Goal: Check status: Check status

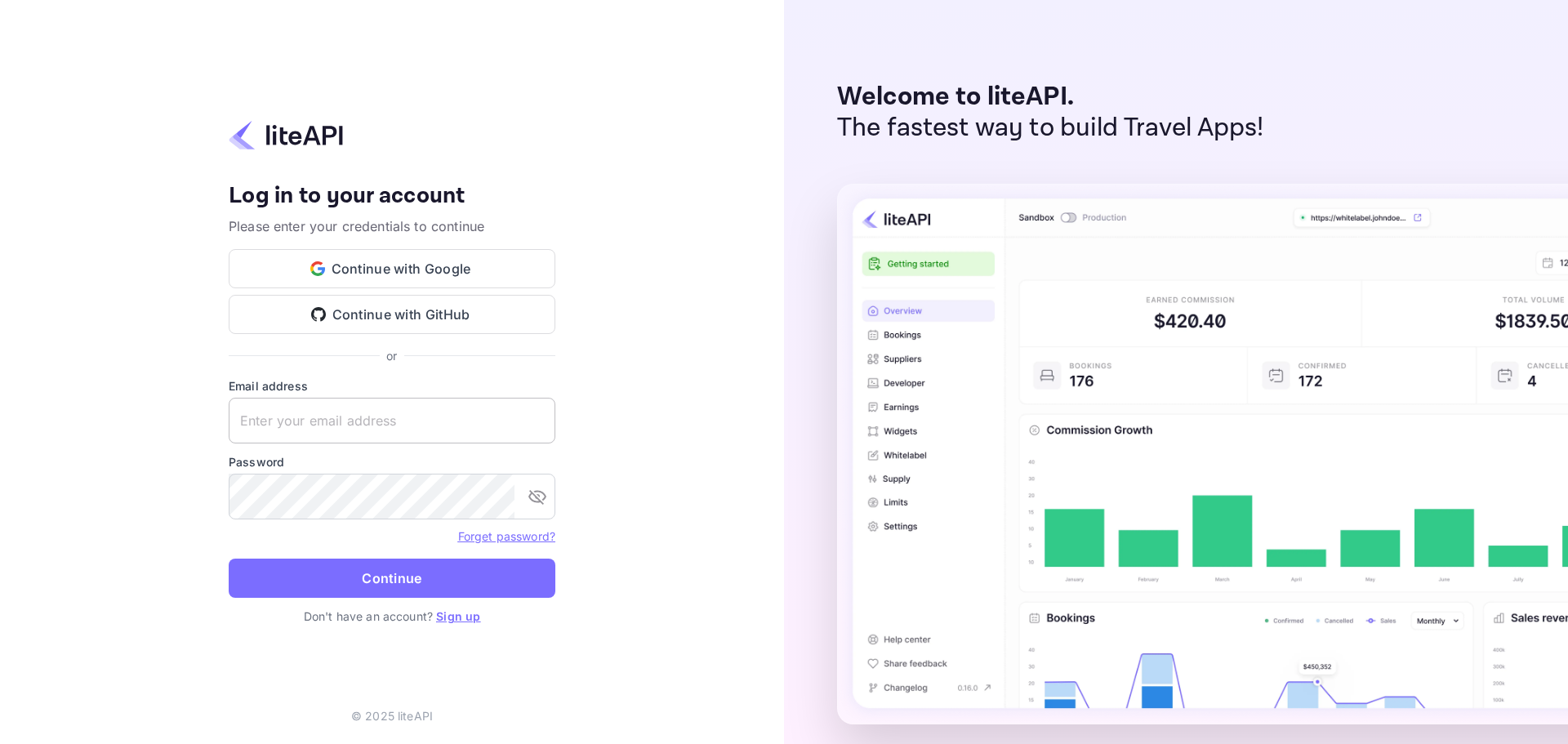
drag, startPoint x: 298, startPoint y: 425, endPoint x: 301, endPoint y: 416, distance: 9.5
click at [299, 422] on input "text" at bounding box center [393, 421] width 327 height 45
paste input "[EMAIL_ADDRESS][DOMAIN_NAME]"
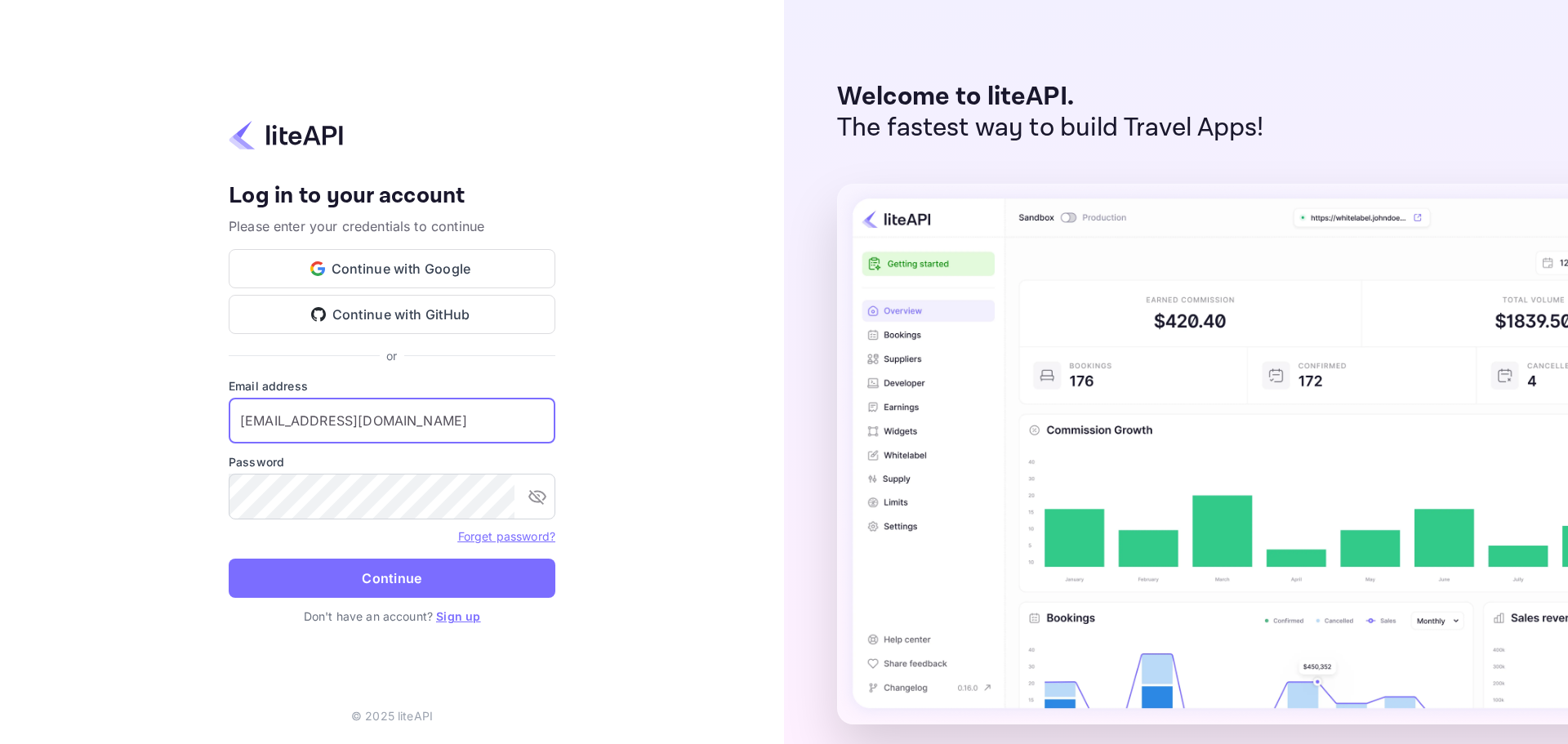
type input "[EMAIL_ADDRESS][DOMAIN_NAME]"
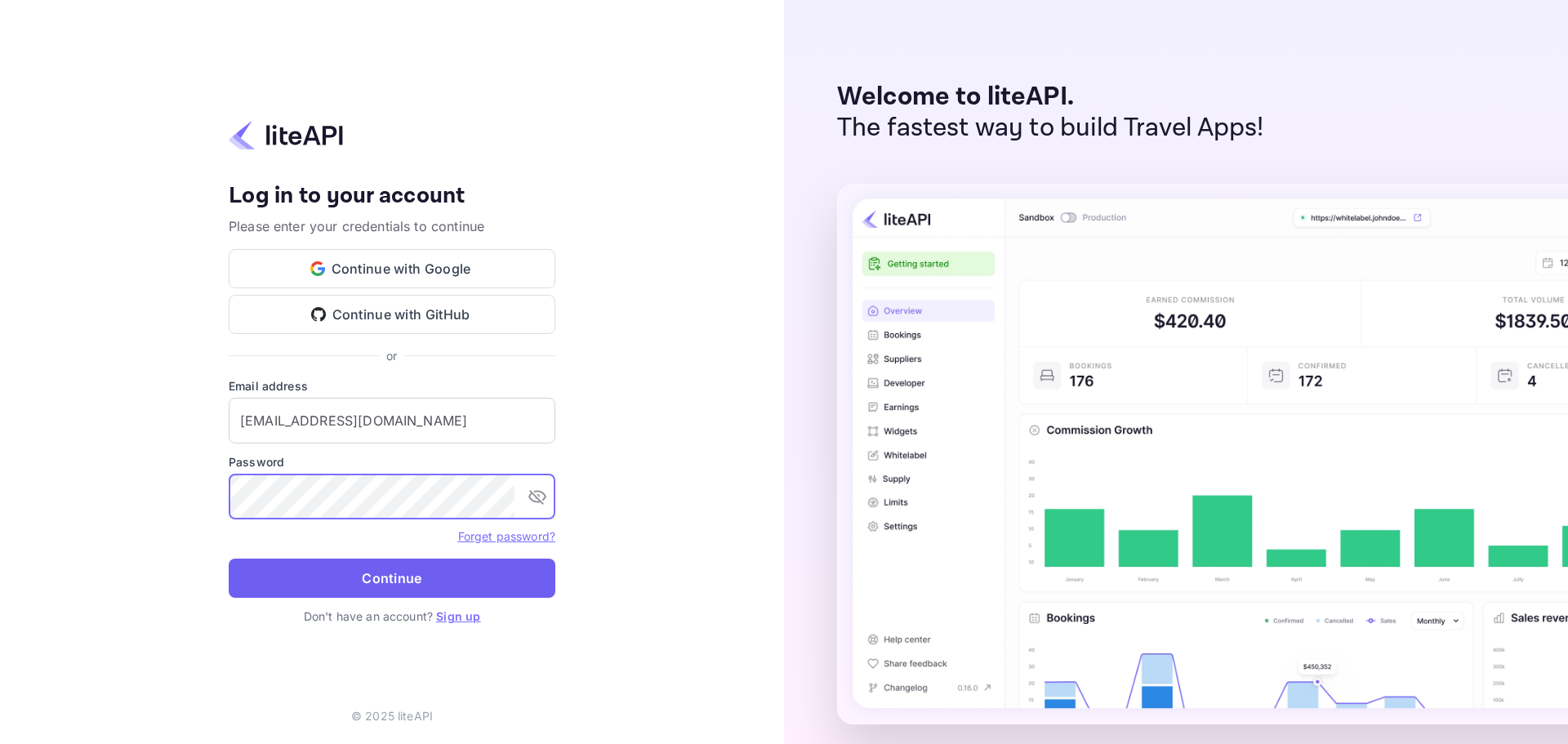
click at [380, 577] on button "Continue" at bounding box center [393, 578] width 327 height 39
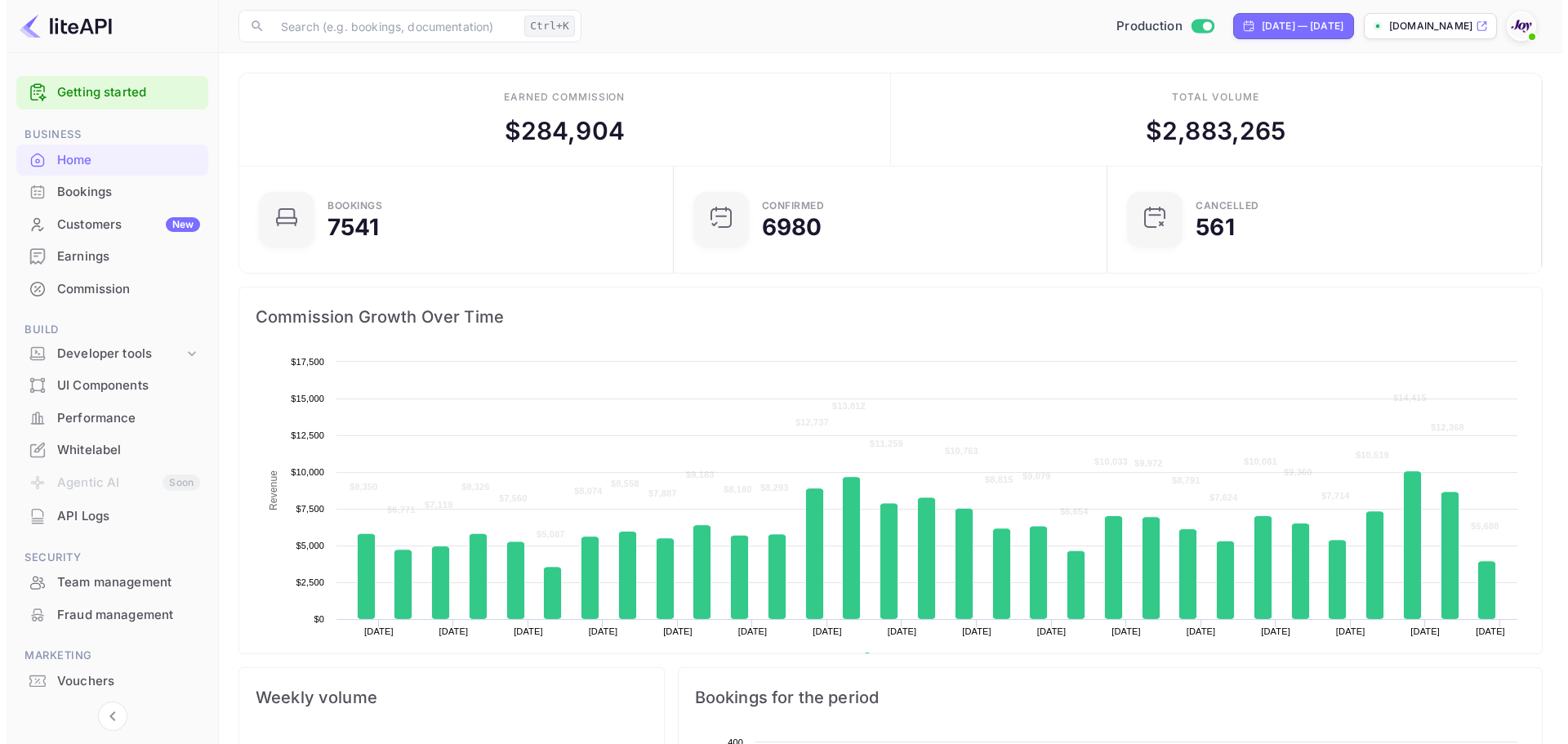
scroll to position [254, 412]
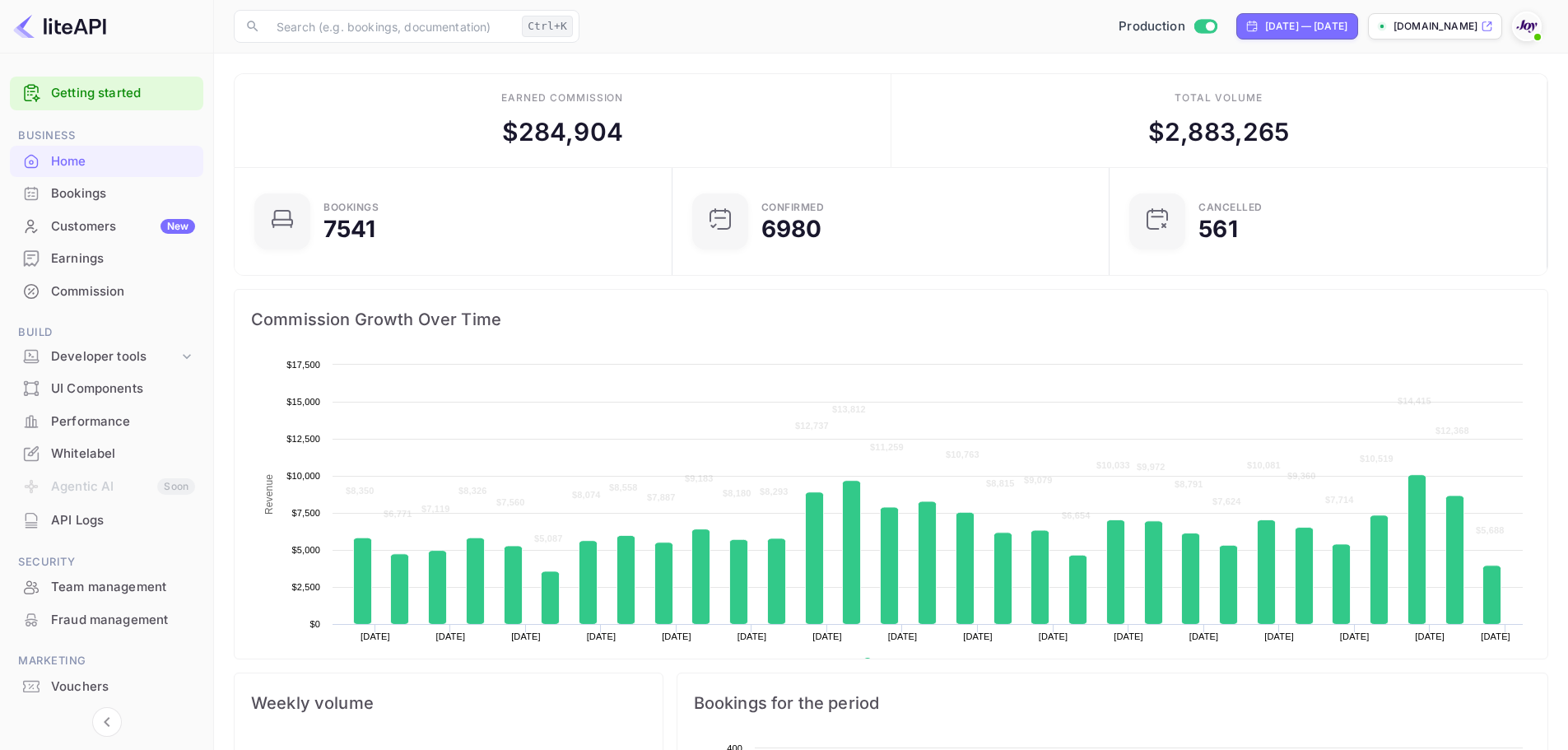
click at [101, 194] on div "Bookings" at bounding box center [123, 193] width 144 height 19
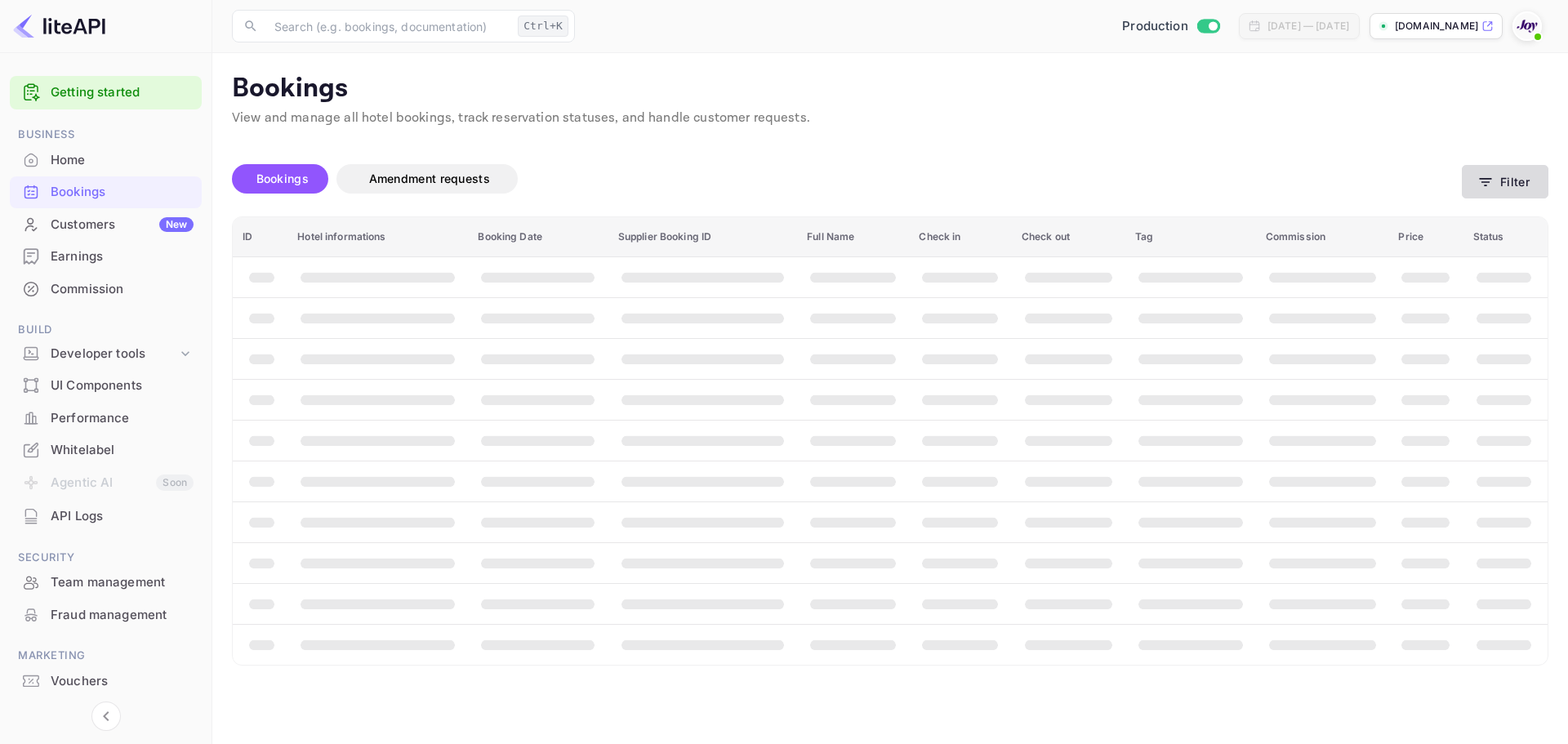
click at [1525, 185] on button "Filter" at bounding box center [1505, 182] width 87 height 33
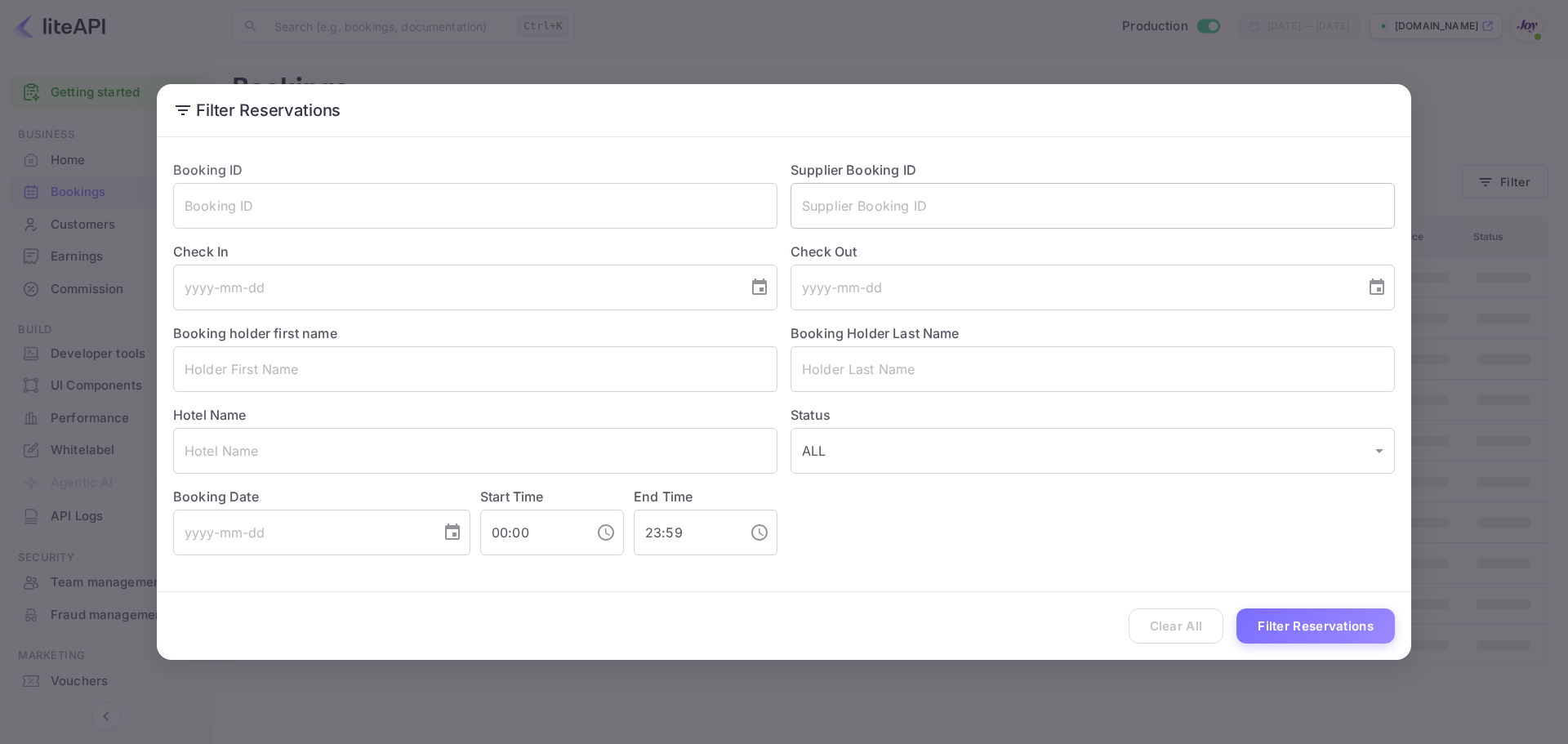
click at [859, 205] on input "text" at bounding box center [1092, 205] width 604 height 45
paste input "7474899"
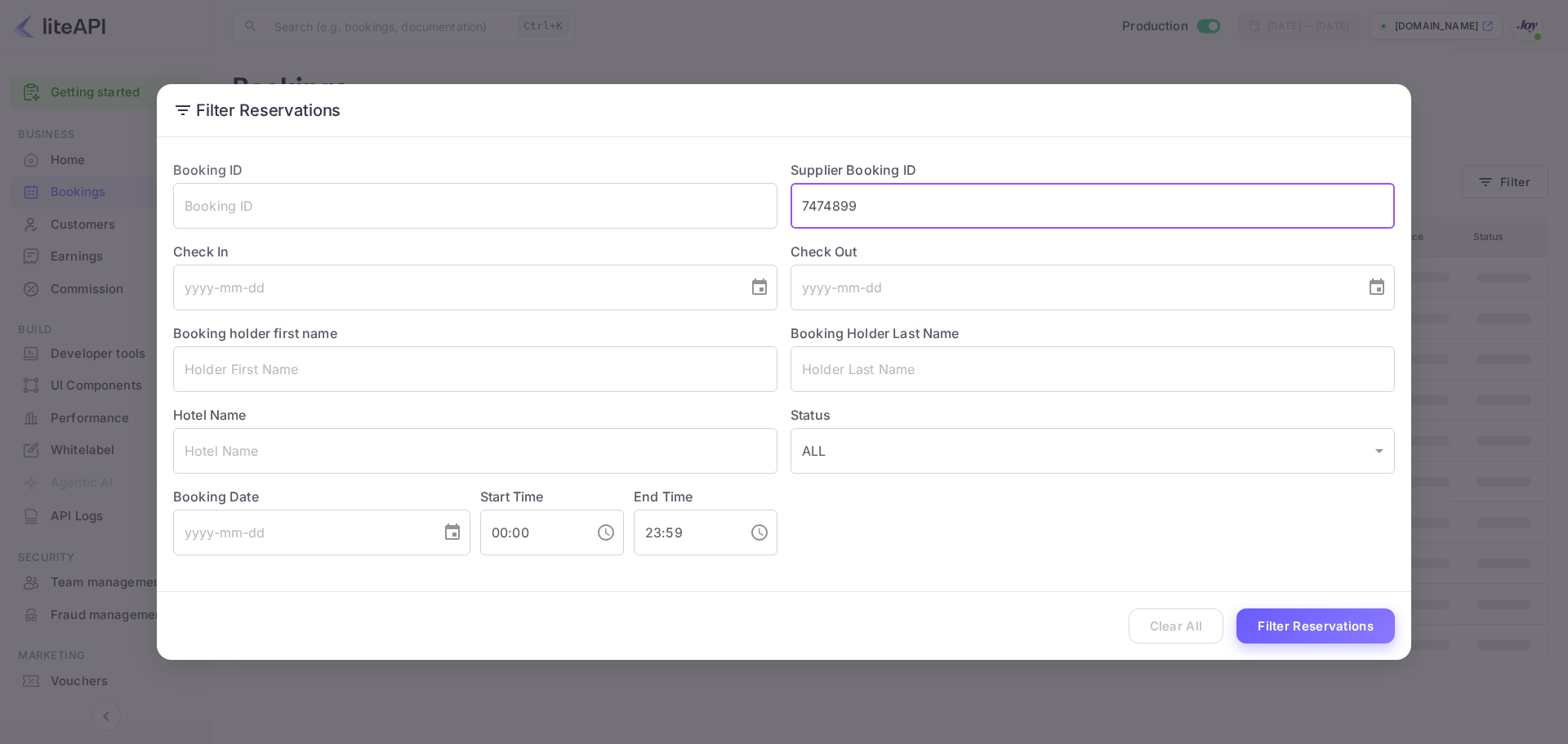
type input "7474899"
click at [1289, 624] on button "Filter Reservations" at bounding box center [1315, 626] width 158 height 35
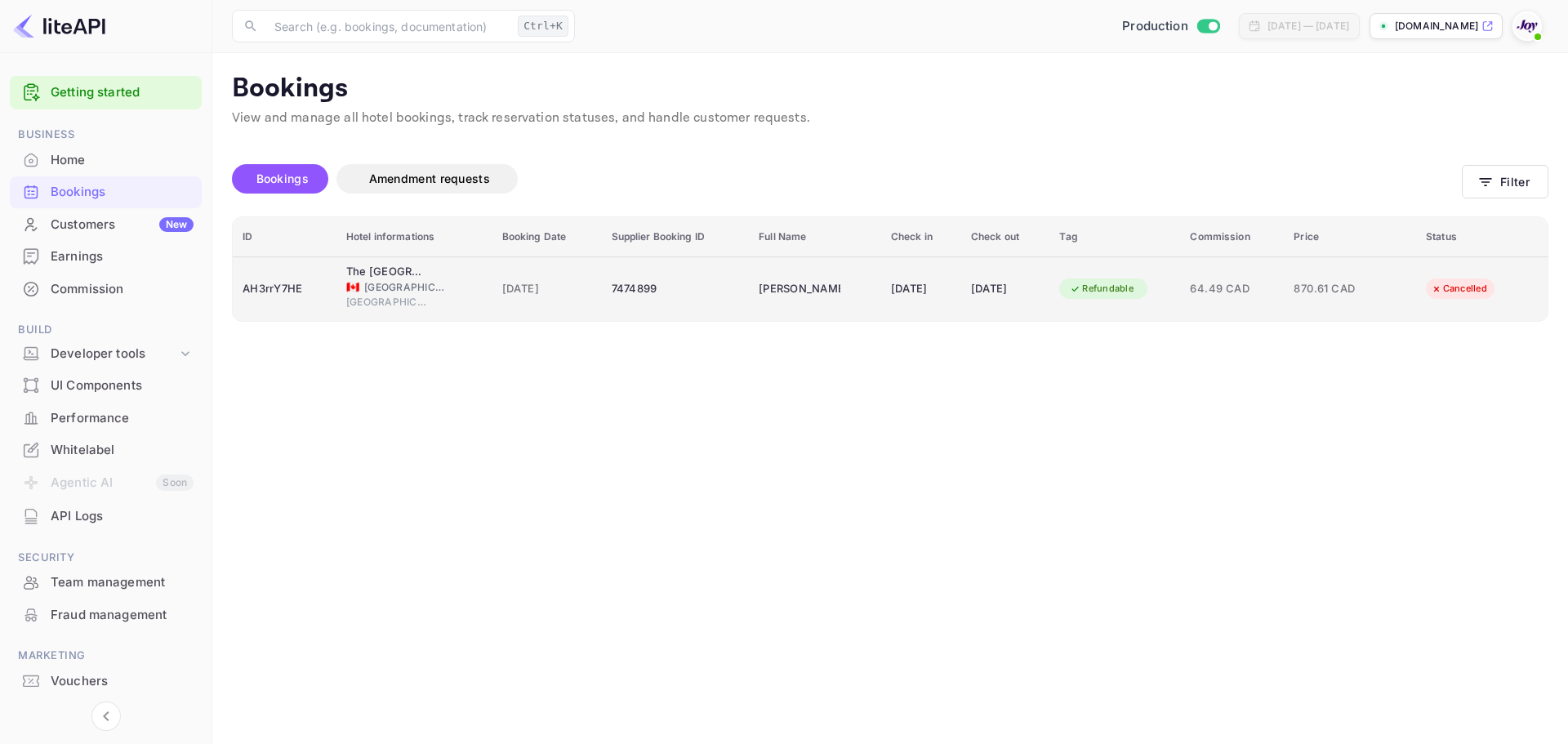
click at [661, 302] on td "7474899" at bounding box center [675, 289] width 148 height 65
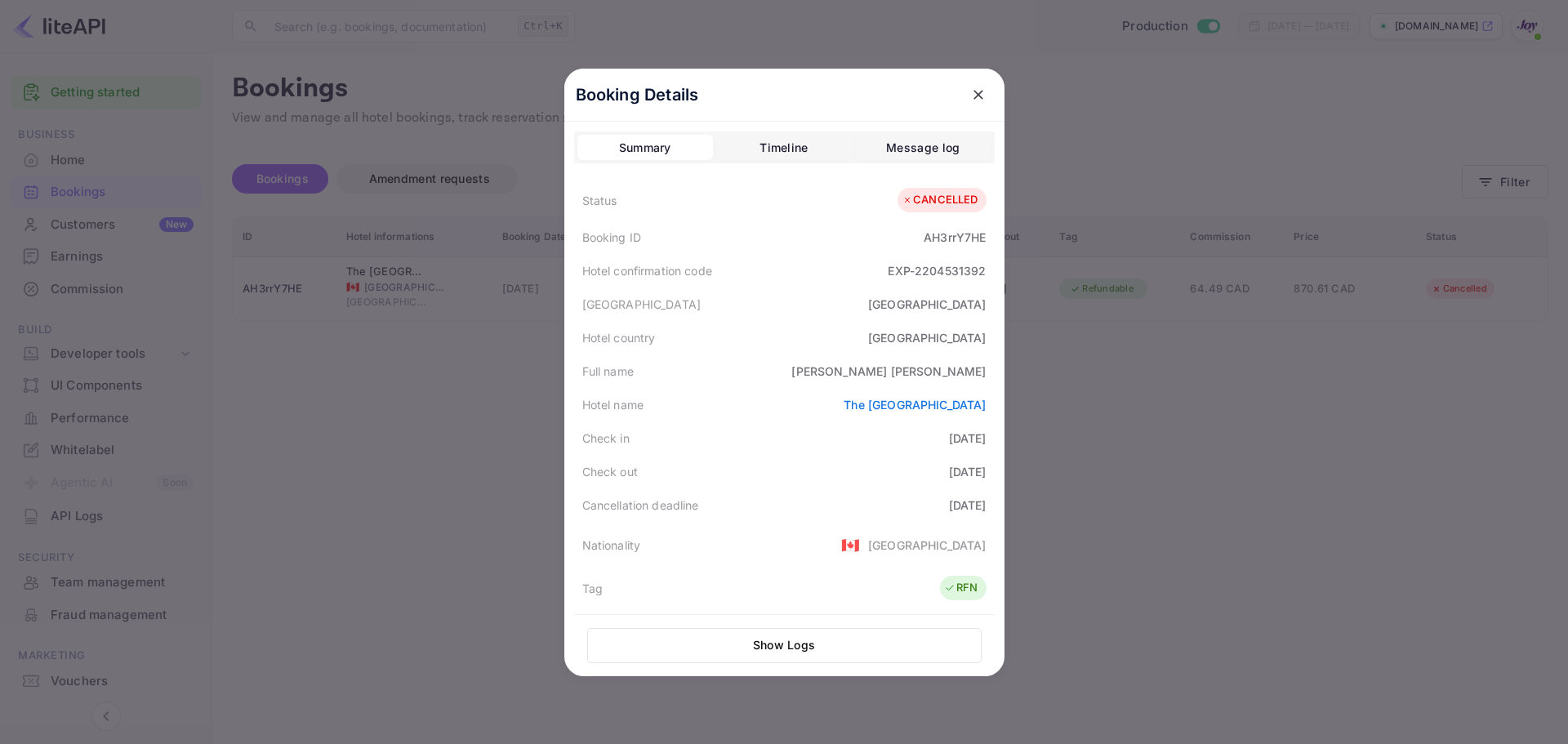
drag, startPoint x: 918, startPoint y: 146, endPoint x: 908, endPoint y: 146, distance: 10.0
click at [918, 146] on div "Message log" at bounding box center [923, 148] width 73 height 19
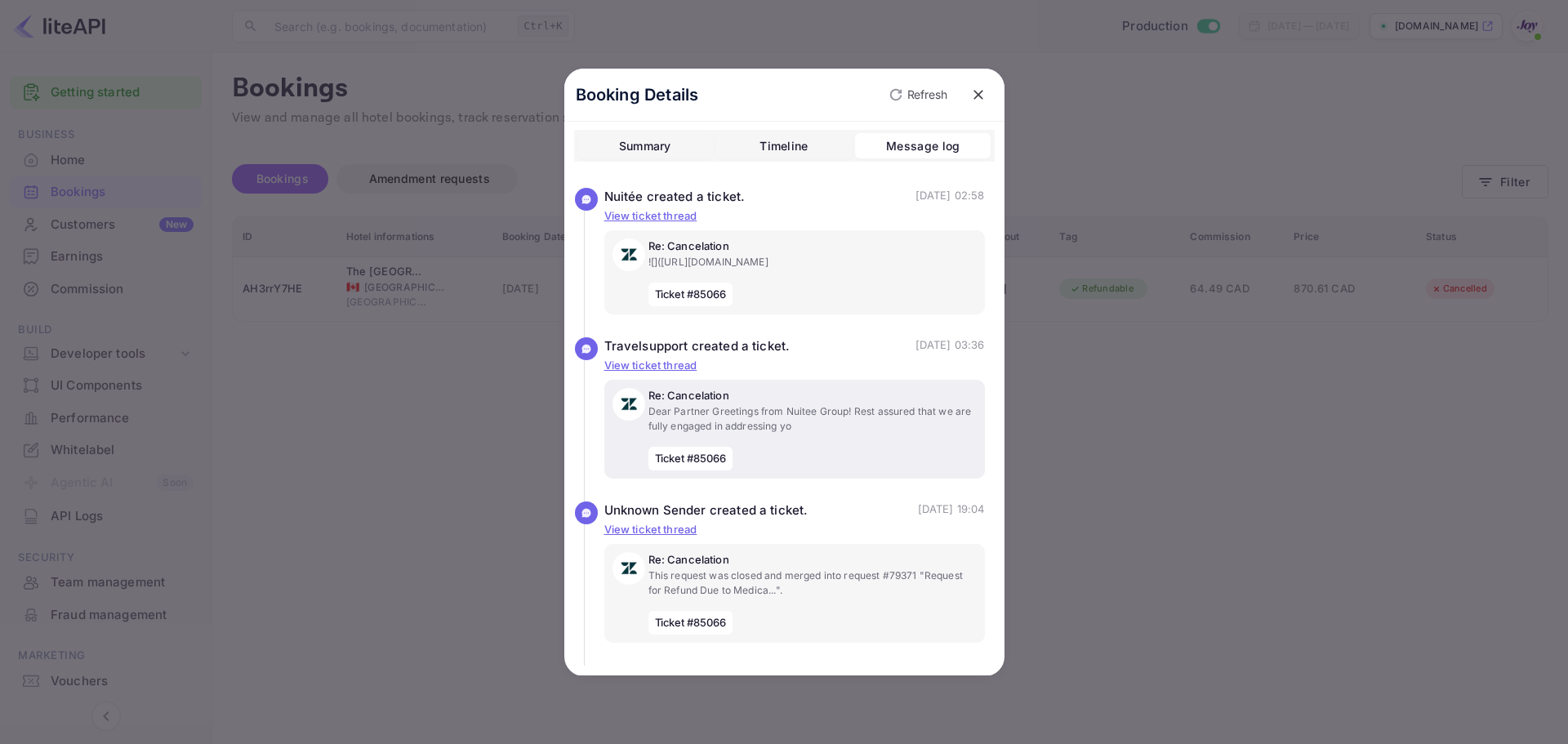
scroll to position [16, 0]
click at [656, 208] on p "View ticket thread" at bounding box center [794, 216] width 380 height 17
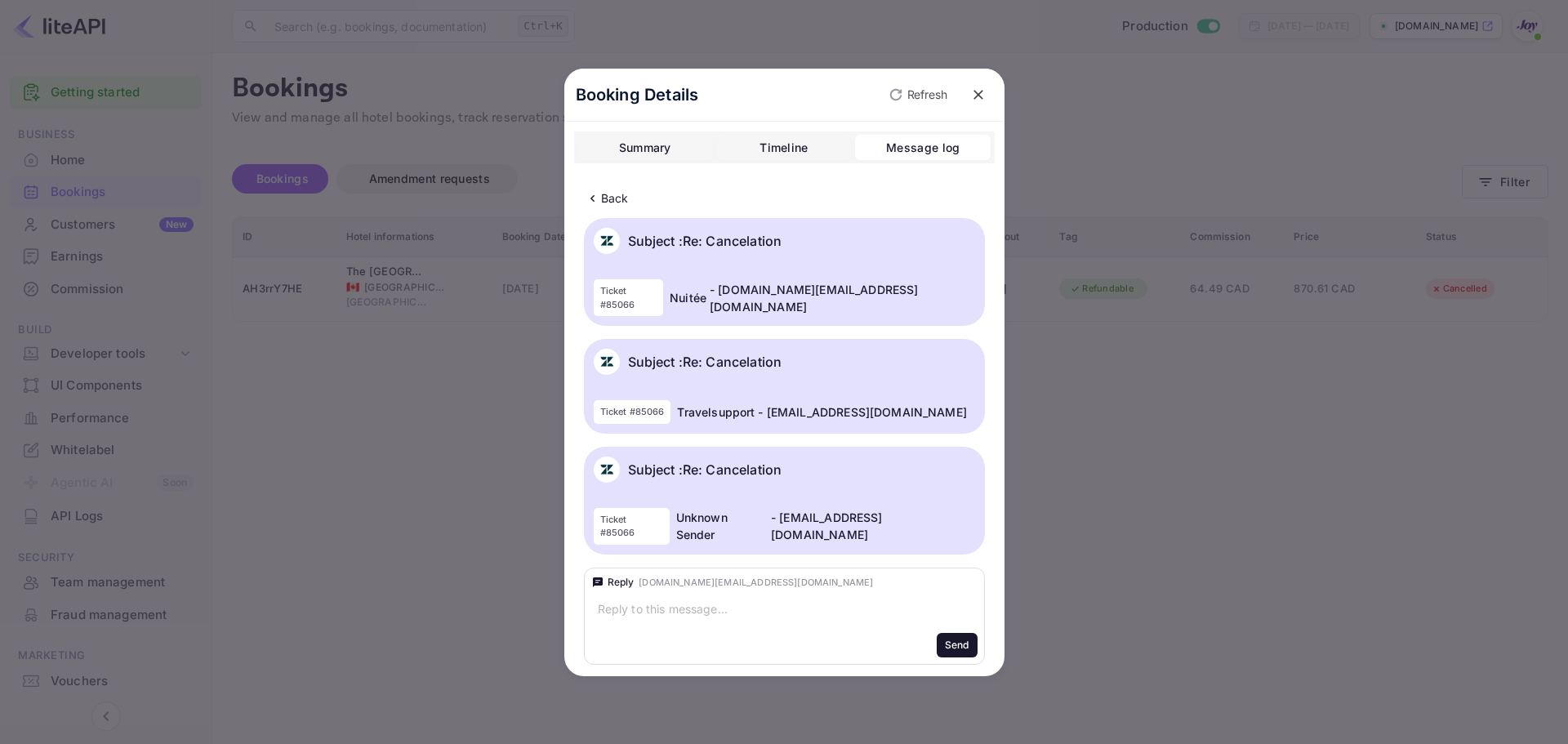
click at [596, 198] on icon at bounding box center [593, 198] width 17 height 17
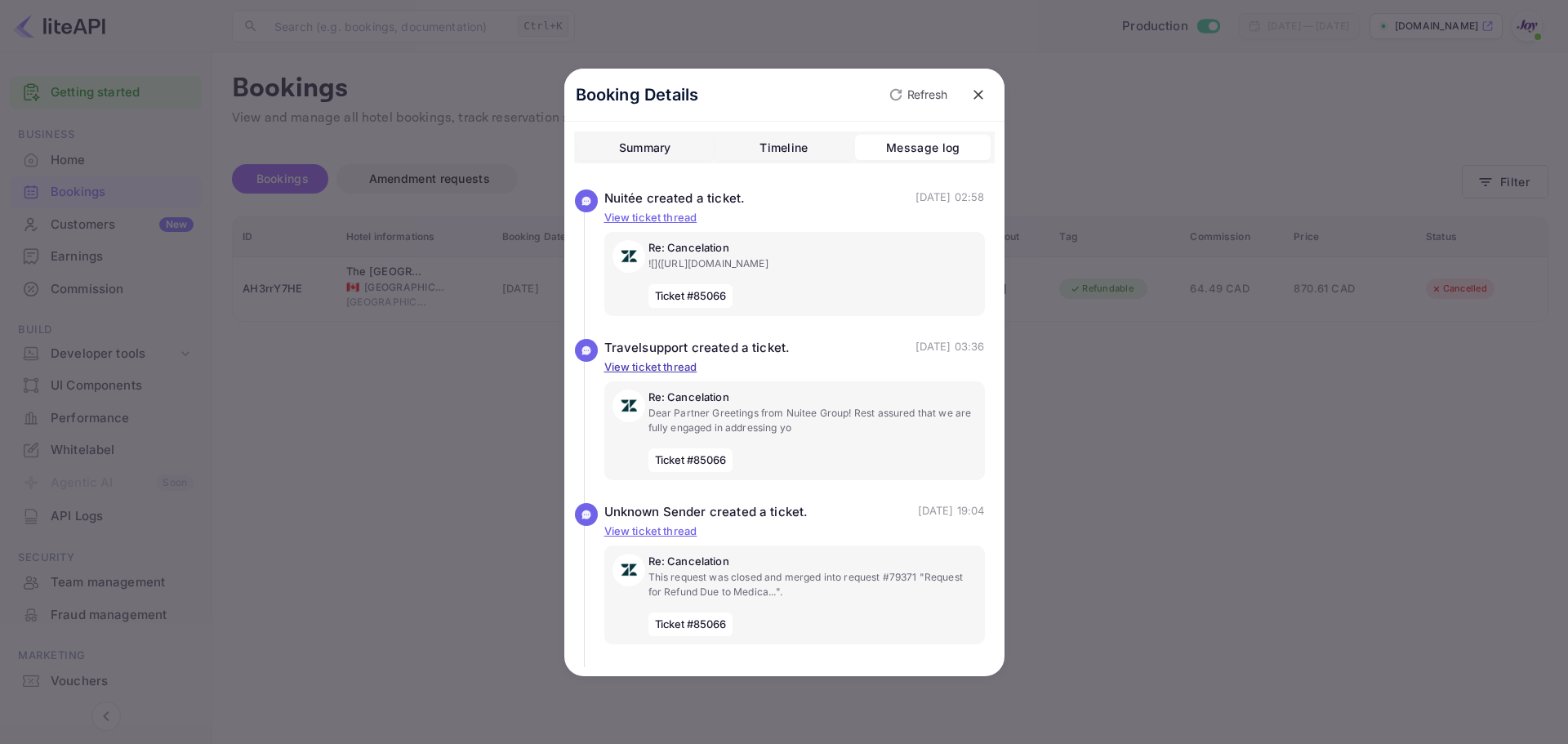
click at [663, 372] on p "View ticket thread" at bounding box center [794, 367] width 380 height 17
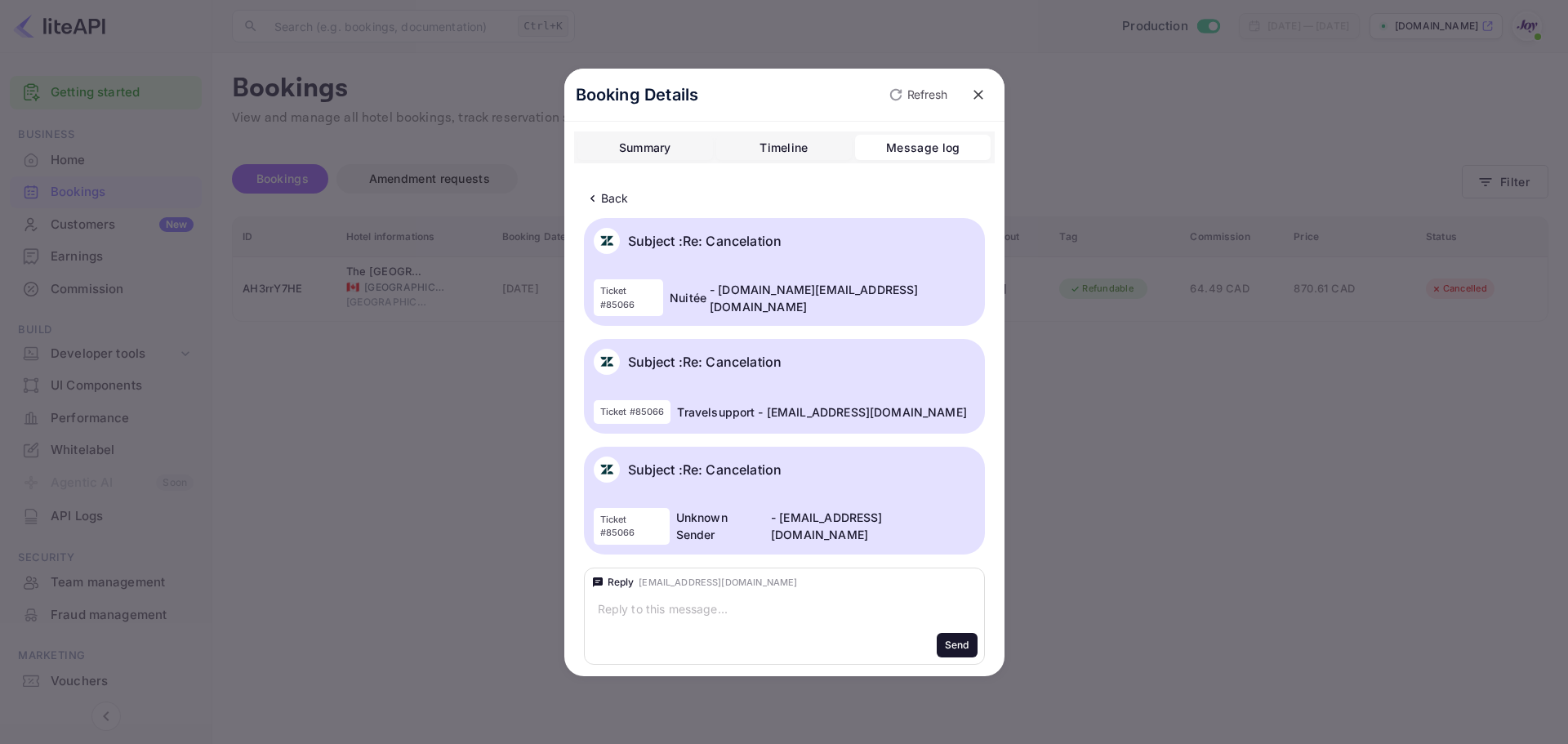
click at [591, 201] on icon at bounding box center [593, 198] width 17 height 17
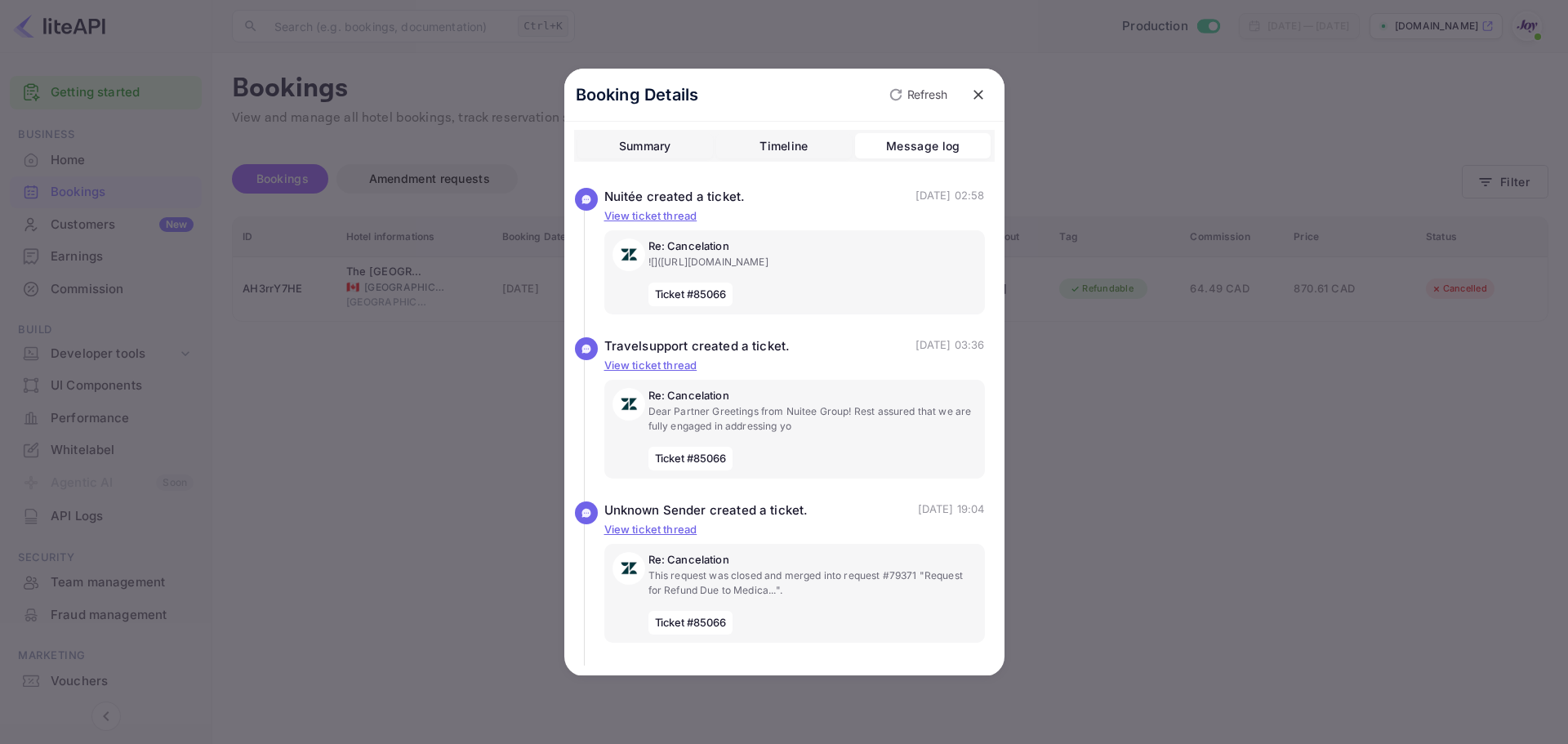
scroll to position [17, 0]
click at [661, 522] on p "View ticket thread" at bounding box center [794, 530] width 380 height 17
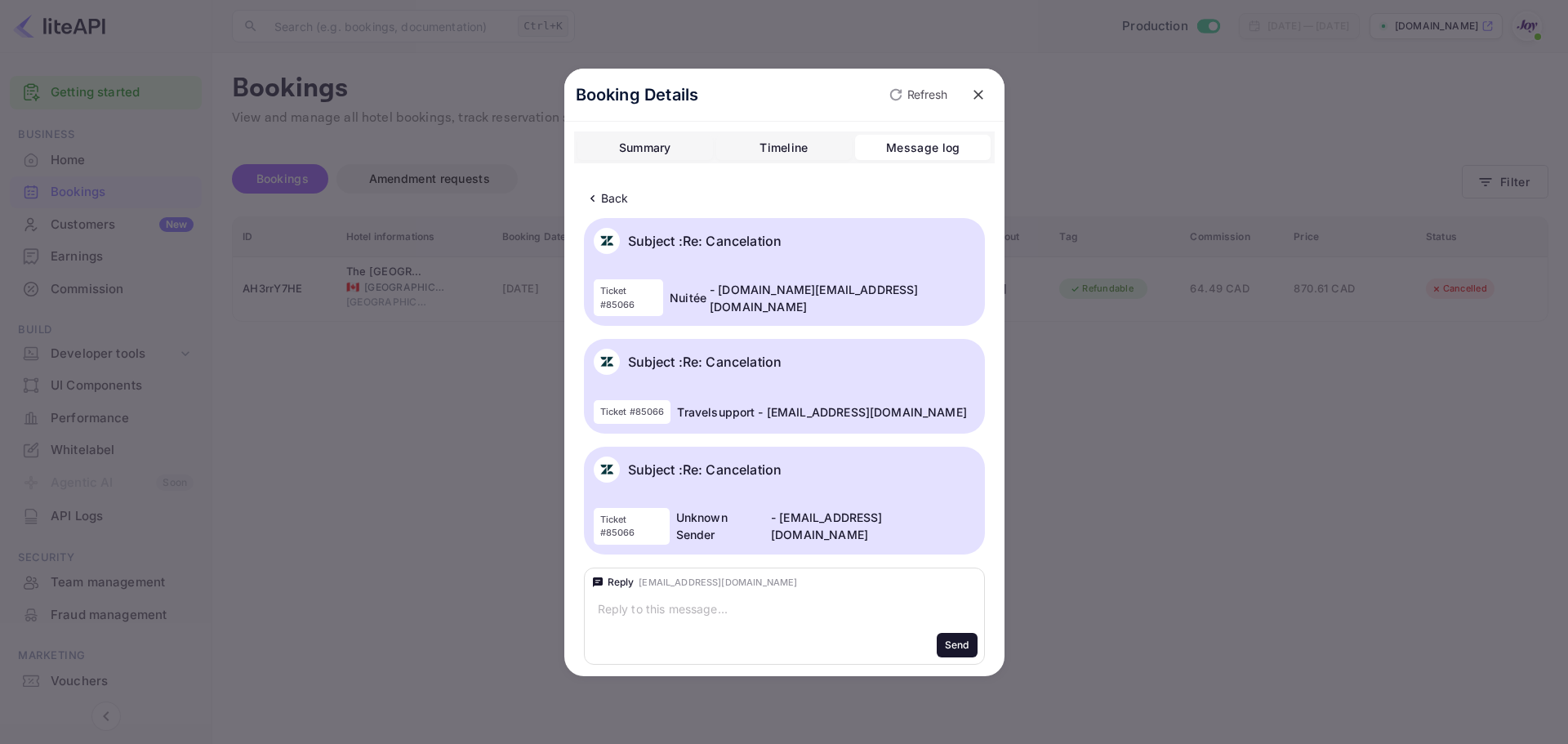
click at [603, 195] on p "Back" at bounding box center [615, 198] width 28 height 17
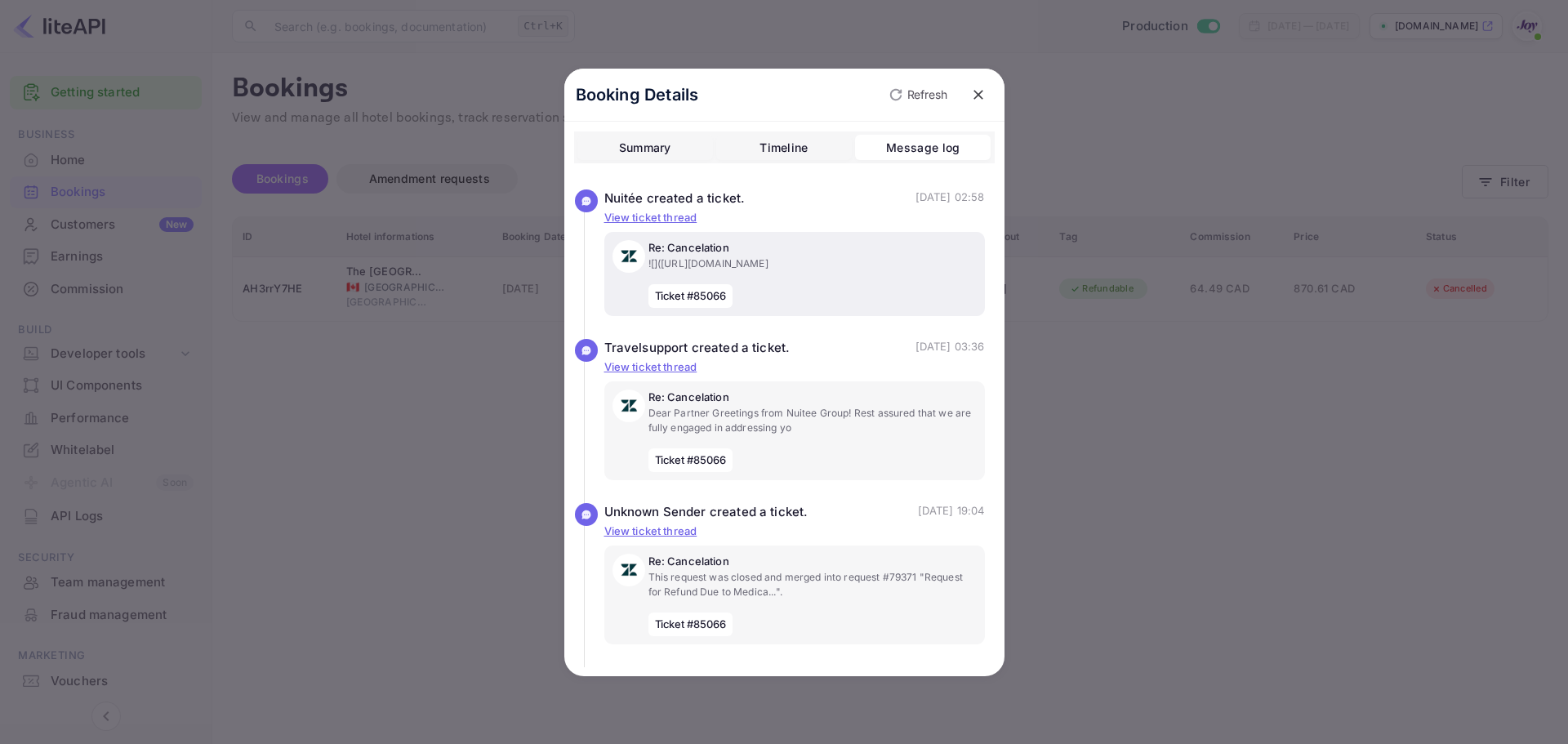
click at [740, 264] on p "![](https://joy-2063a9a06cf4.intercom-mail.com/q/4F-BpxI01HPhR0KNwiKiXQ~~/AAAAA…" at bounding box center [812, 263] width 328 height 15
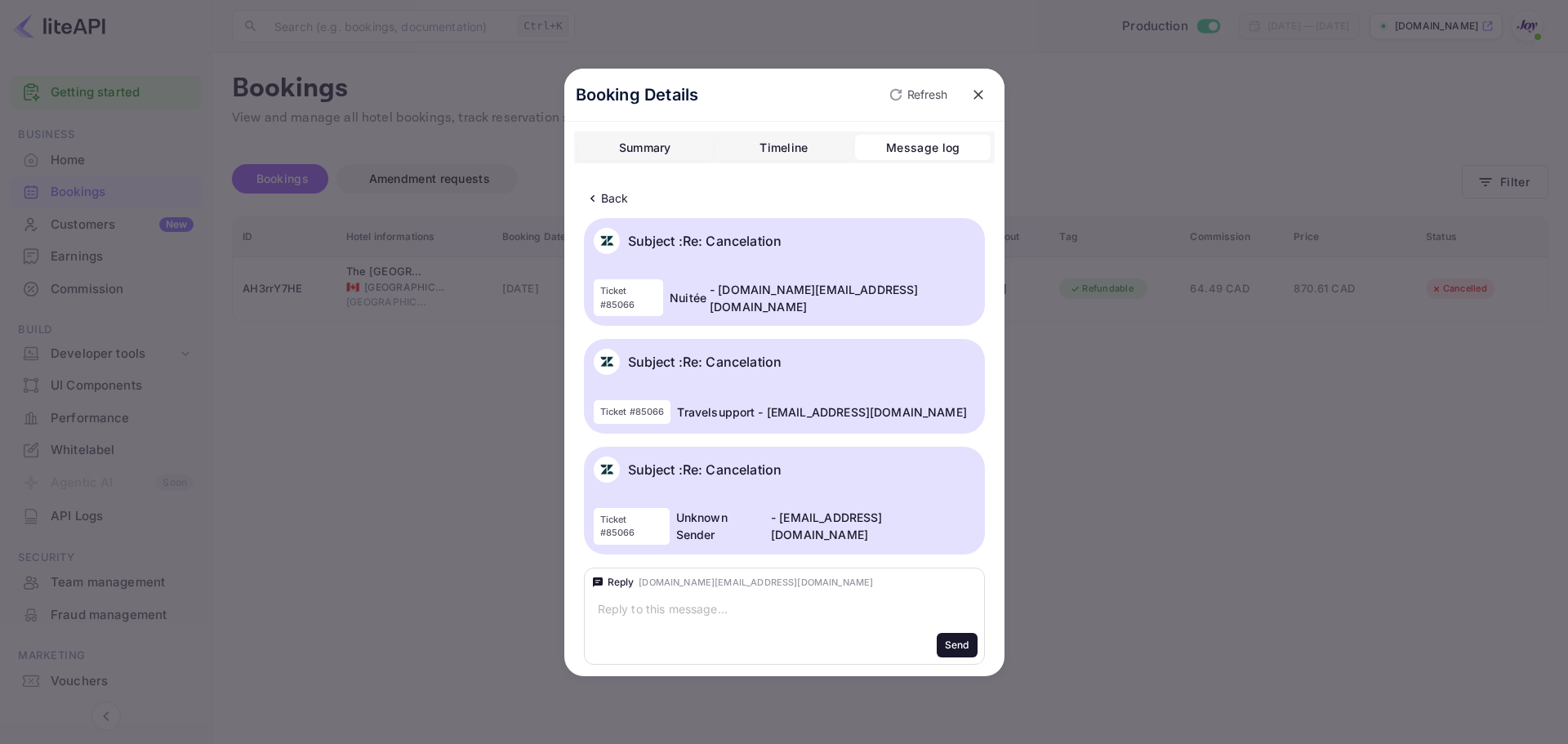
click at [602, 200] on p "Back" at bounding box center [615, 198] width 28 height 17
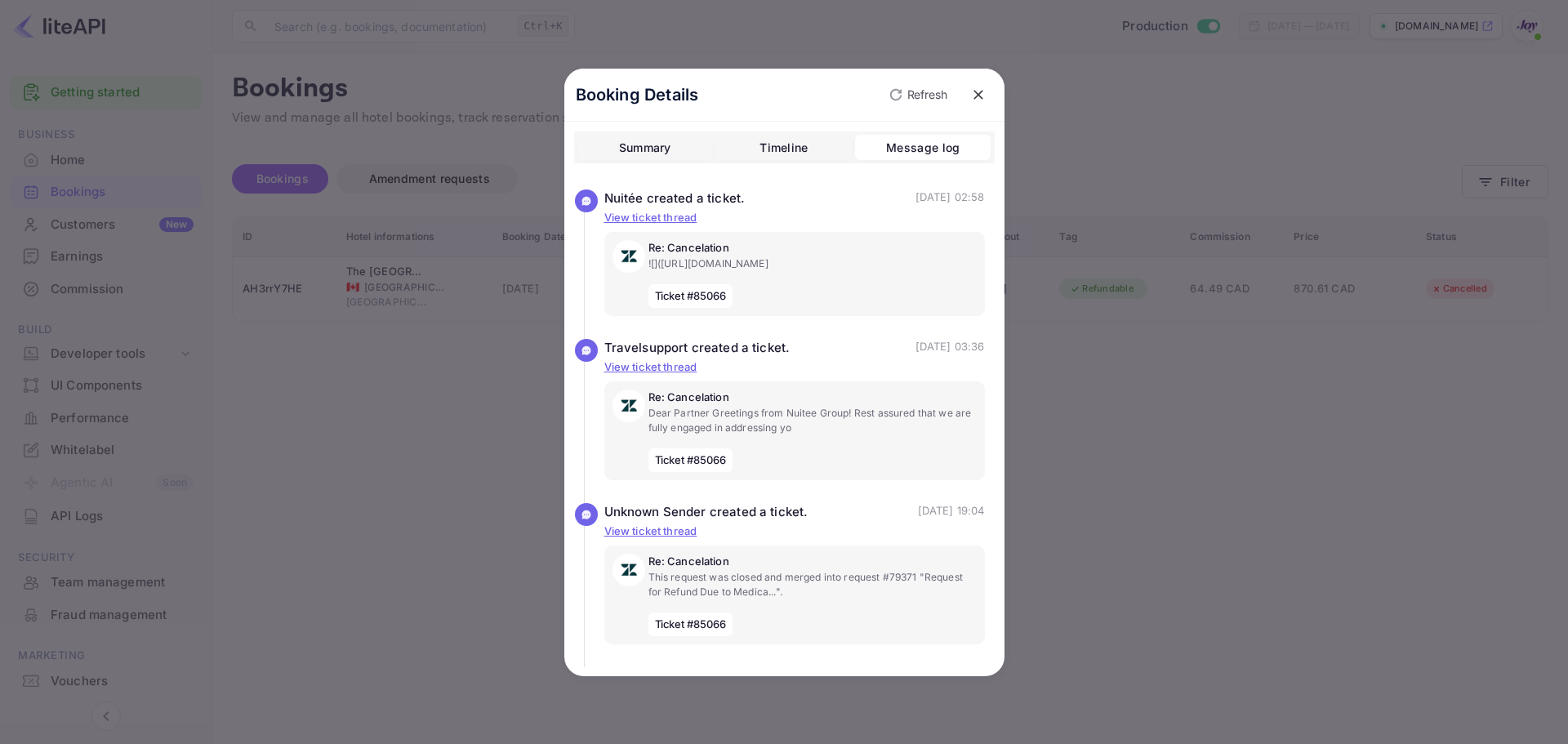
click at [768, 123] on div "Booking Details Refresh Summary Timeline Message log Nuitée created a ticket. (…" at bounding box center [784, 372] width 440 height 608
click at [771, 155] on button "Timeline" at bounding box center [784, 148] width 136 height 26
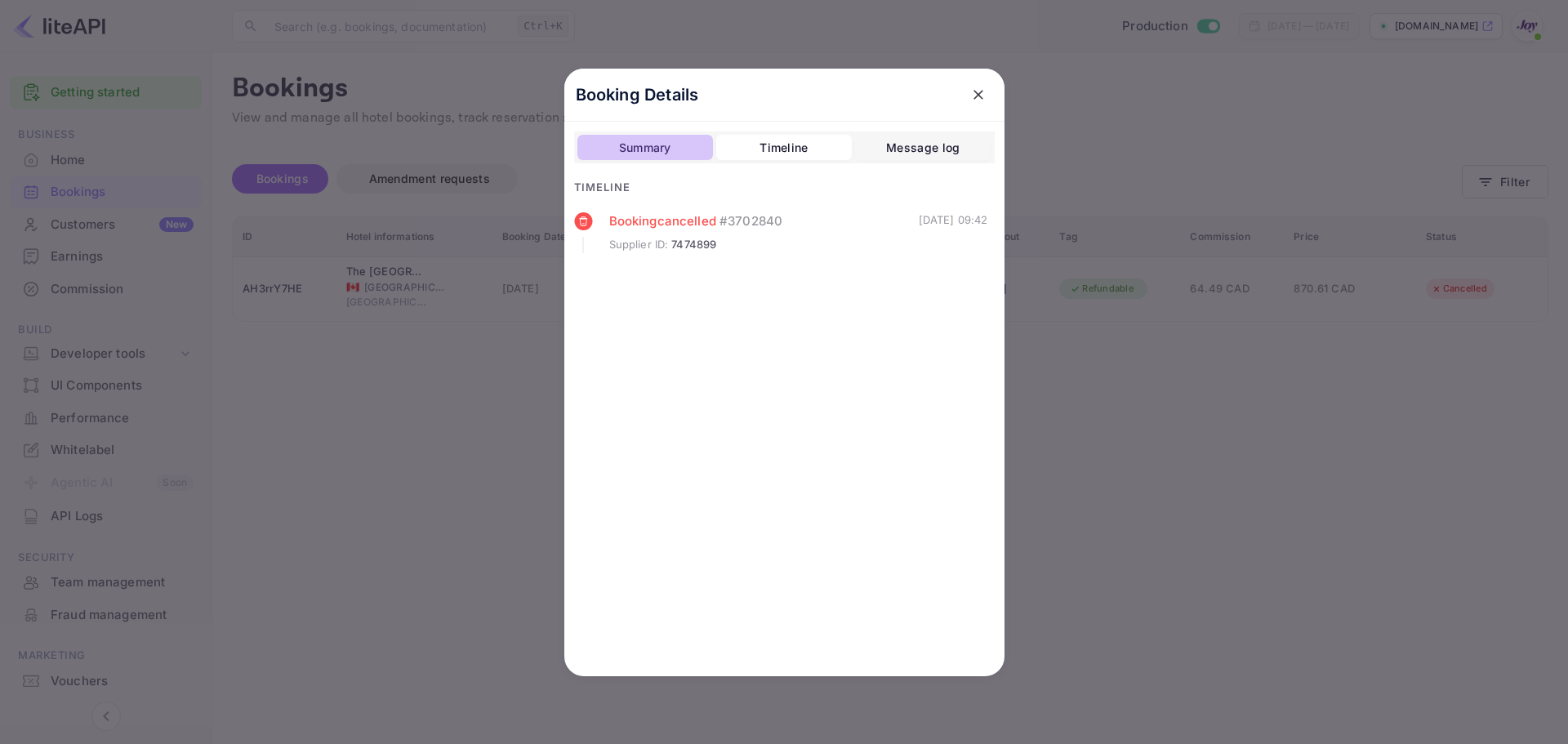
click at [631, 136] on button "Summary" at bounding box center [645, 148] width 136 height 26
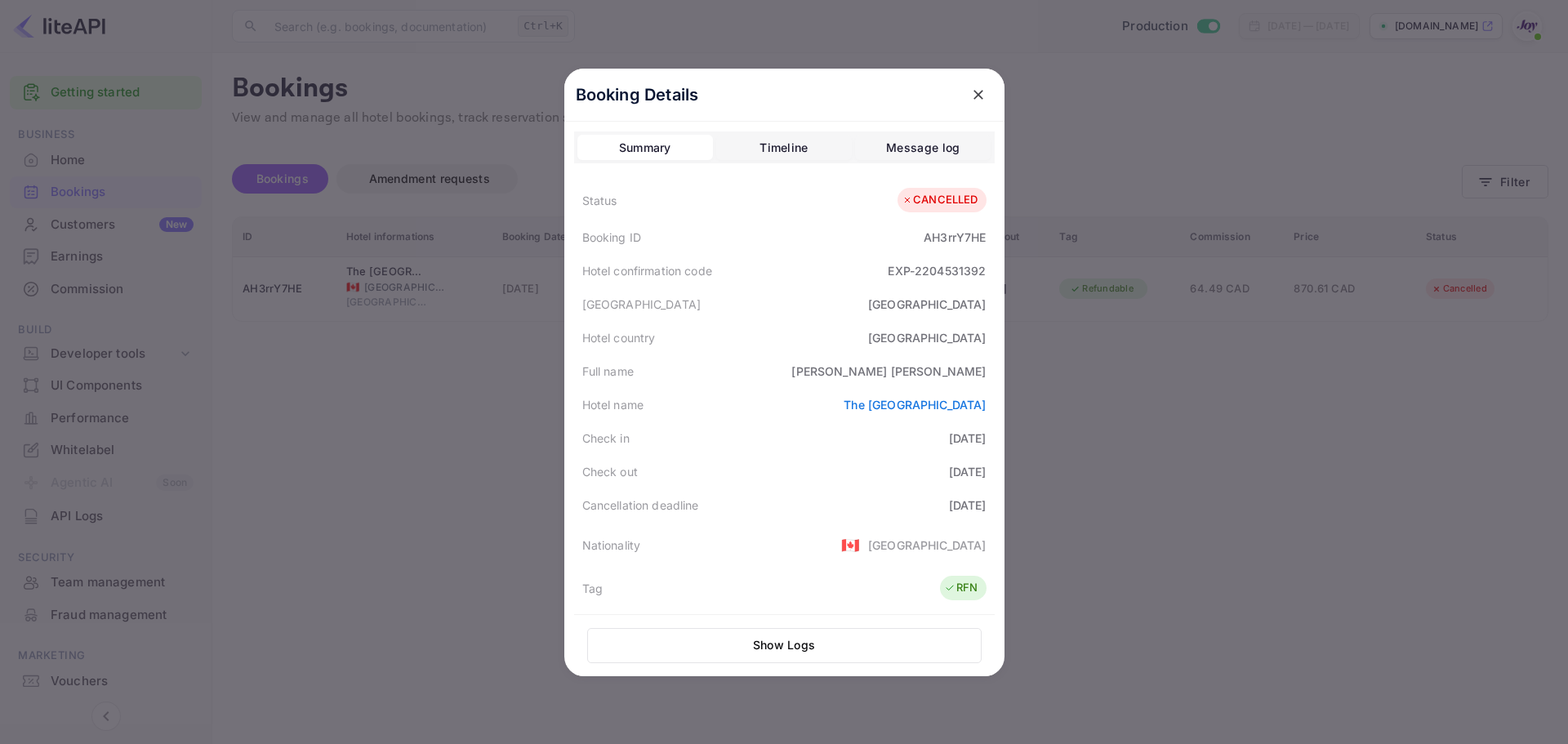
click at [904, 149] on div "Message log" at bounding box center [923, 148] width 73 height 19
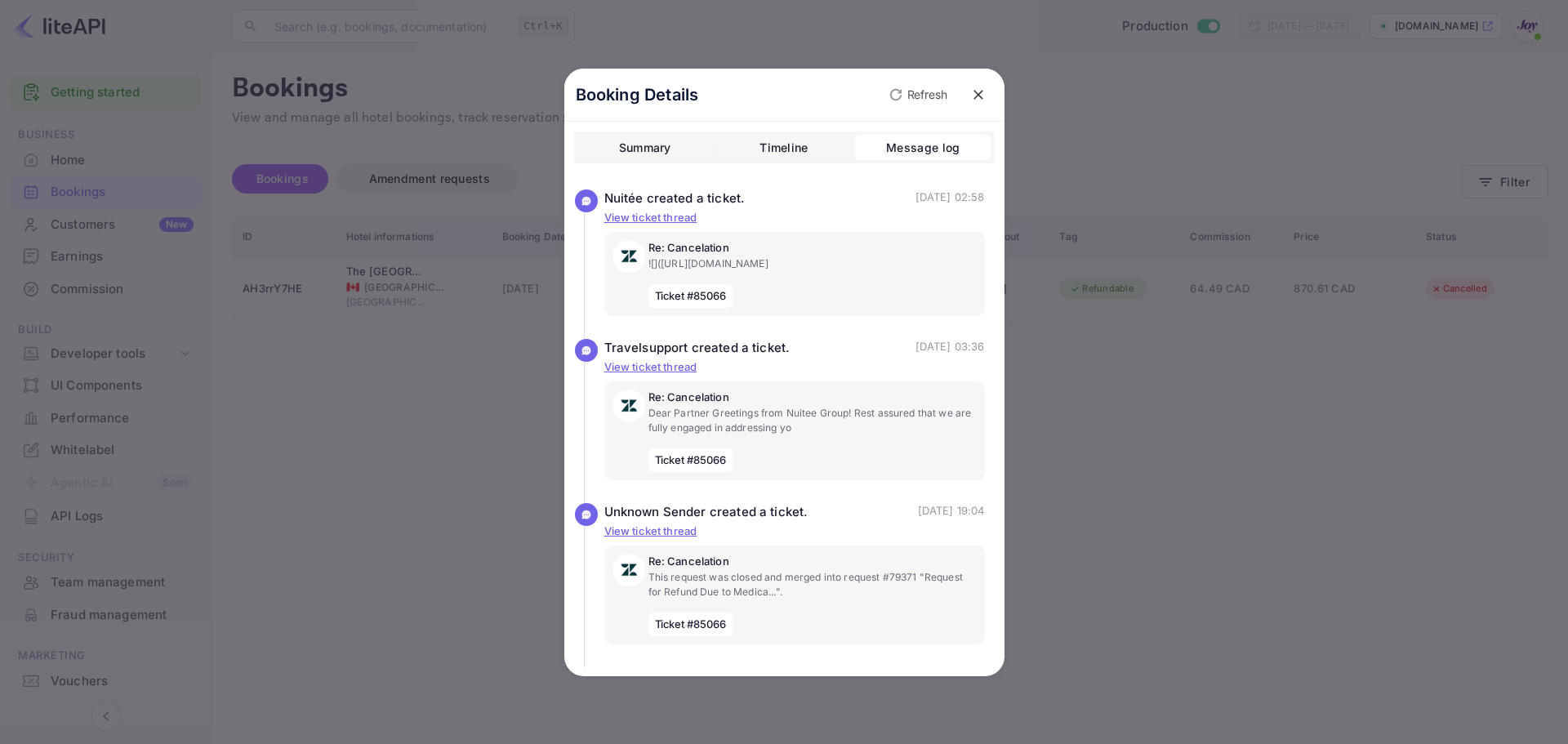
drag, startPoint x: 423, startPoint y: 387, endPoint x: 546, endPoint y: 358, distance: 126.4
click at [424, 387] on div at bounding box center [784, 372] width 1568 height 744
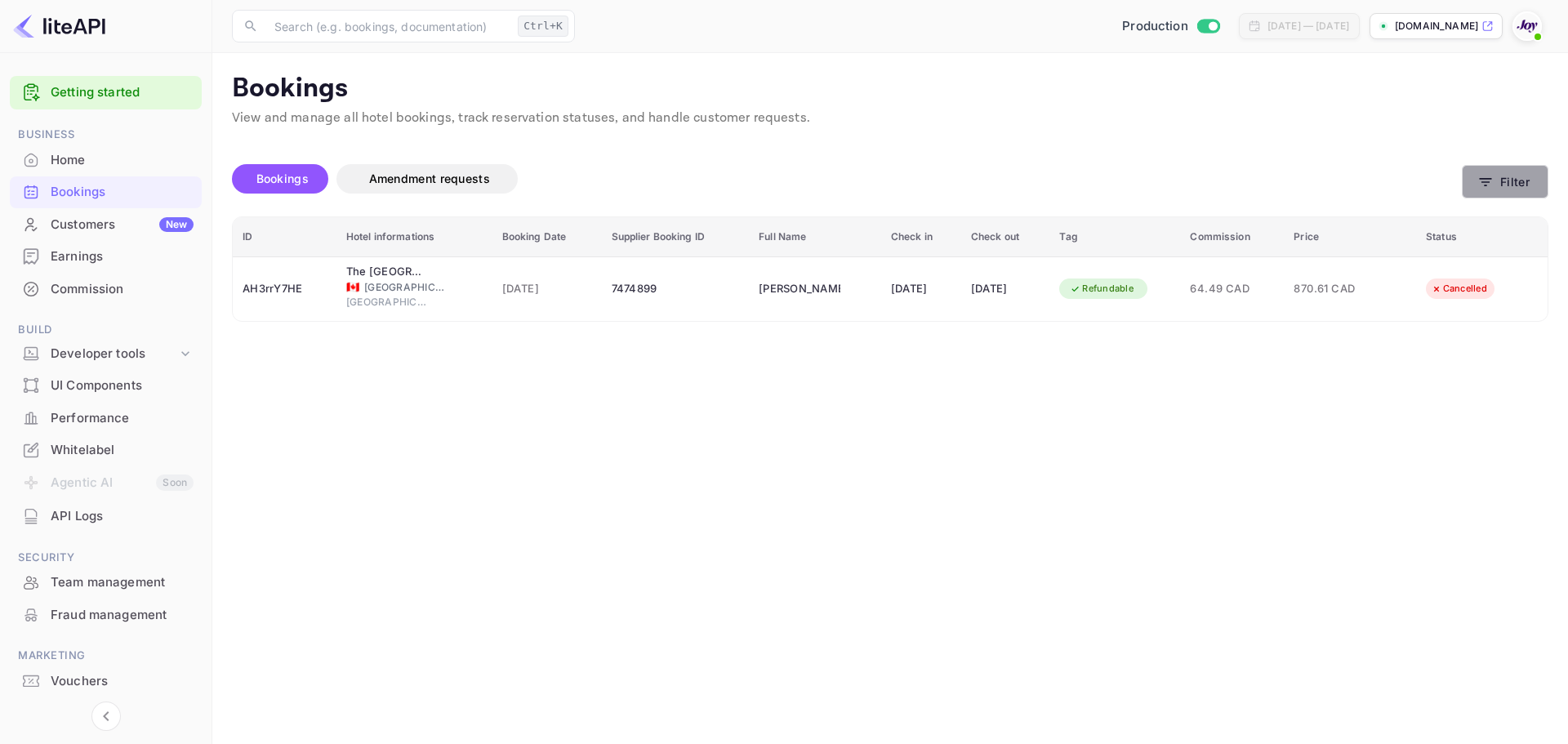
click at [1523, 179] on button "Filter" at bounding box center [1505, 182] width 87 height 33
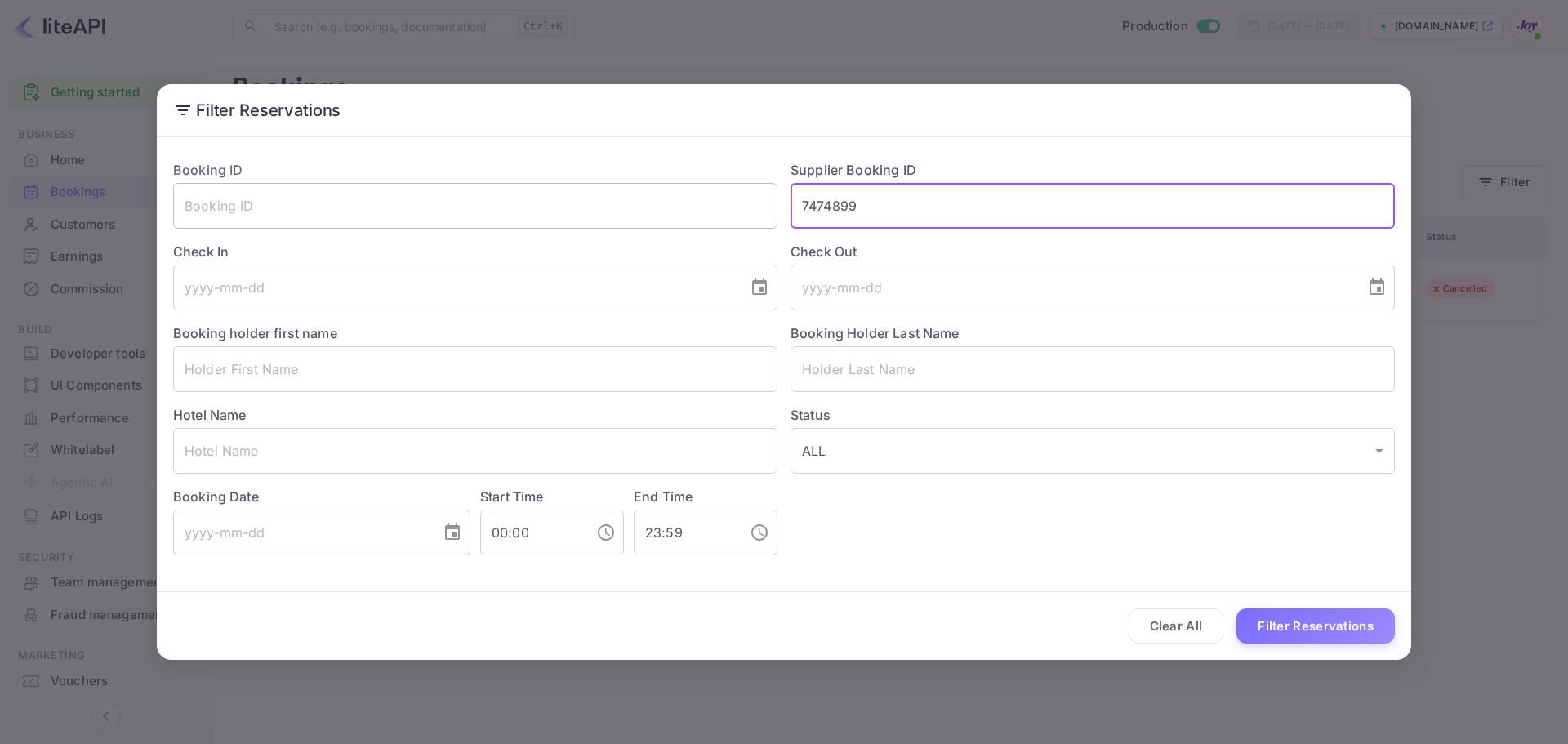
drag, startPoint x: 903, startPoint y: 210, endPoint x: 668, endPoint y: 194, distance: 235.5
click at [668, 194] on div "Booking ID ​ Supplier Booking ID 7474899 ​ Check In ​ Check Out ​ Booking holde…" at bounding box center [777, 351] width 1235 height 408
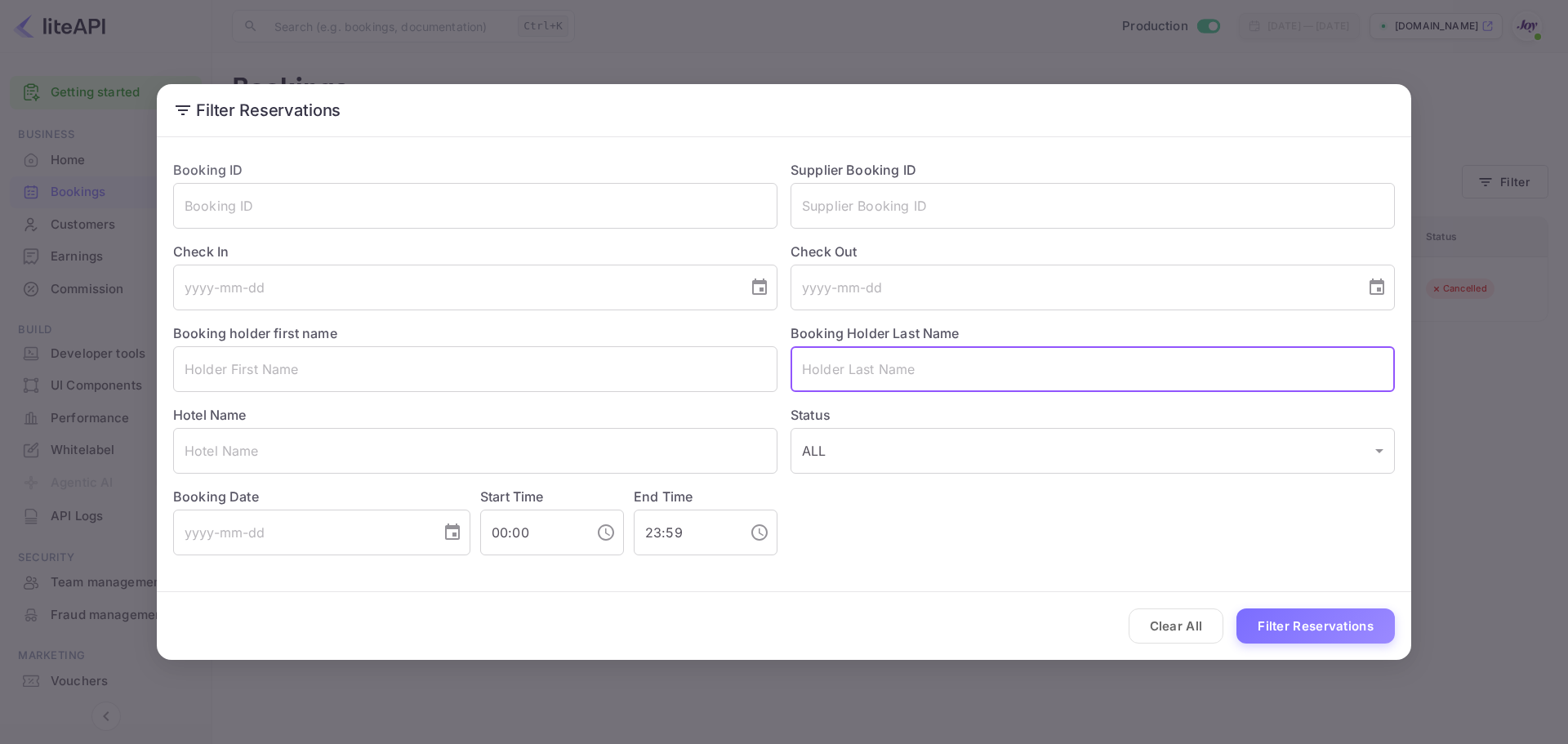
click at [825, 378] on input "text" at bounding box center [1092, 369] width 604 height 45
paste input "hannah choueke"
click at [827, 371] on input "hannah choueke" at bounding box center [1092, 369] width 604 height 45
type input "choueke"
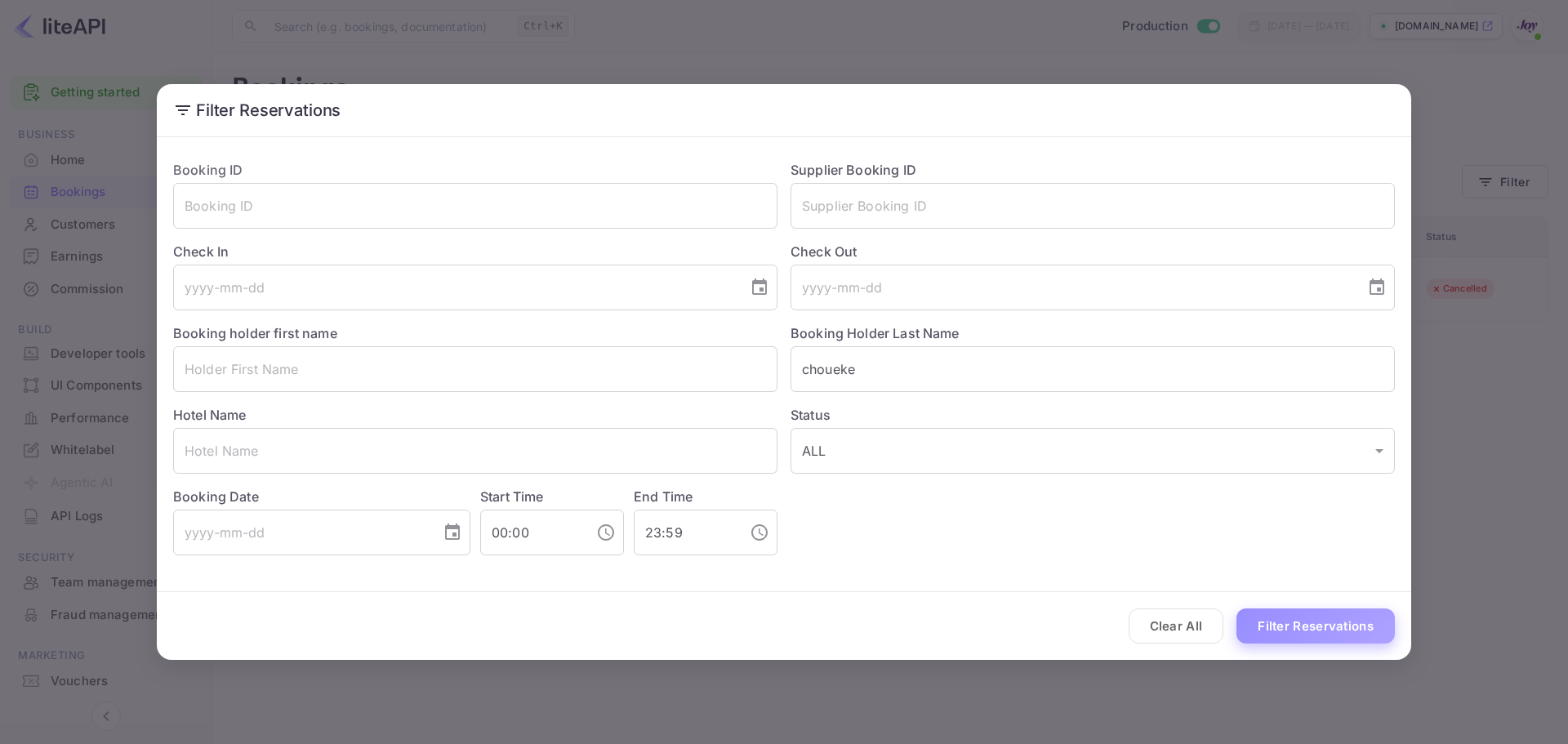
drag, startPoint x: 1295, startPoint y: 637, endPoint x: 1275, endPoint y: 627, distance: 22.4
click at [1295, 637] on button "Filter Reservations" at bounding box center [1315, 626] width 158 height 35
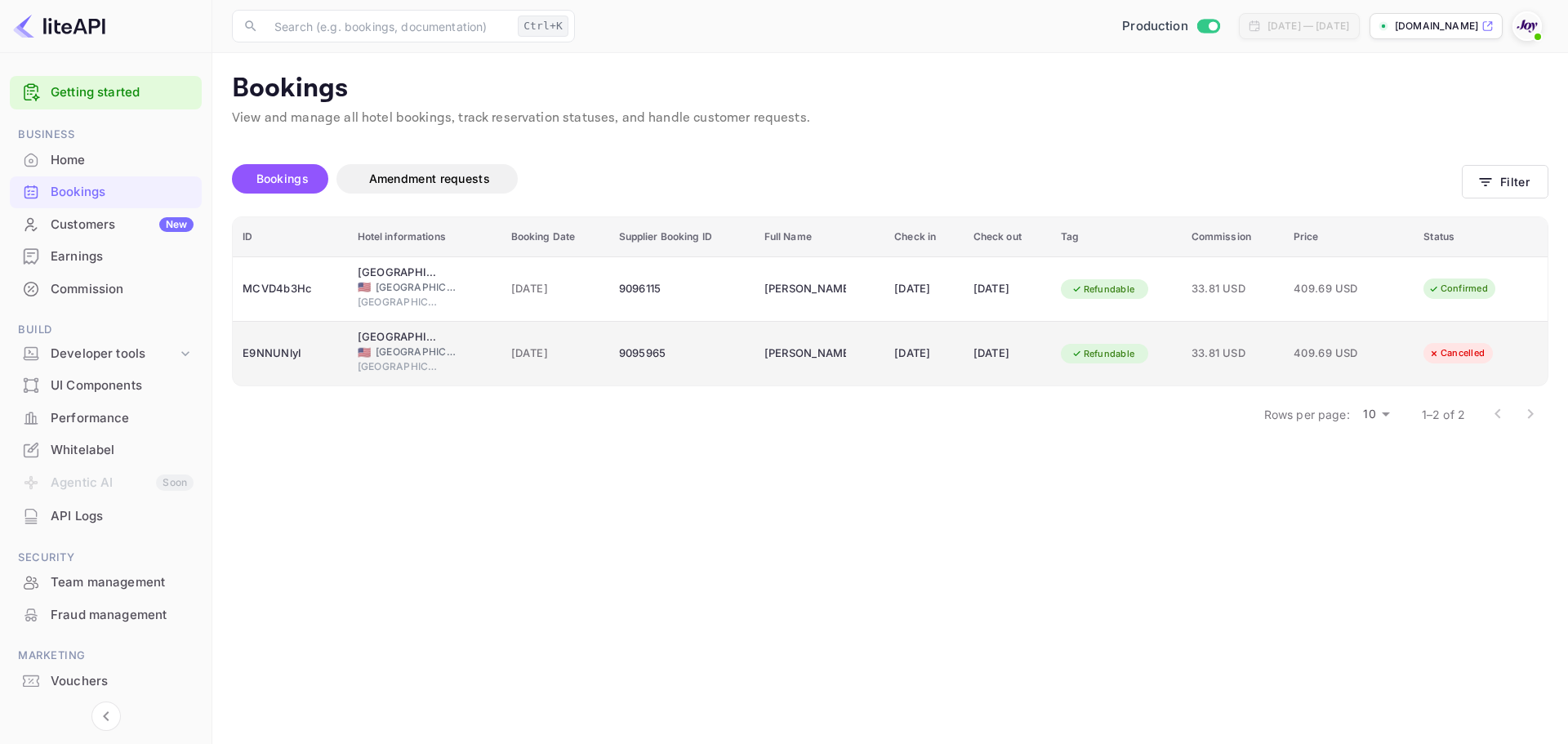
click at [712, 363] on div "9095965" at bounding box center [682, 354] width 126 height 26
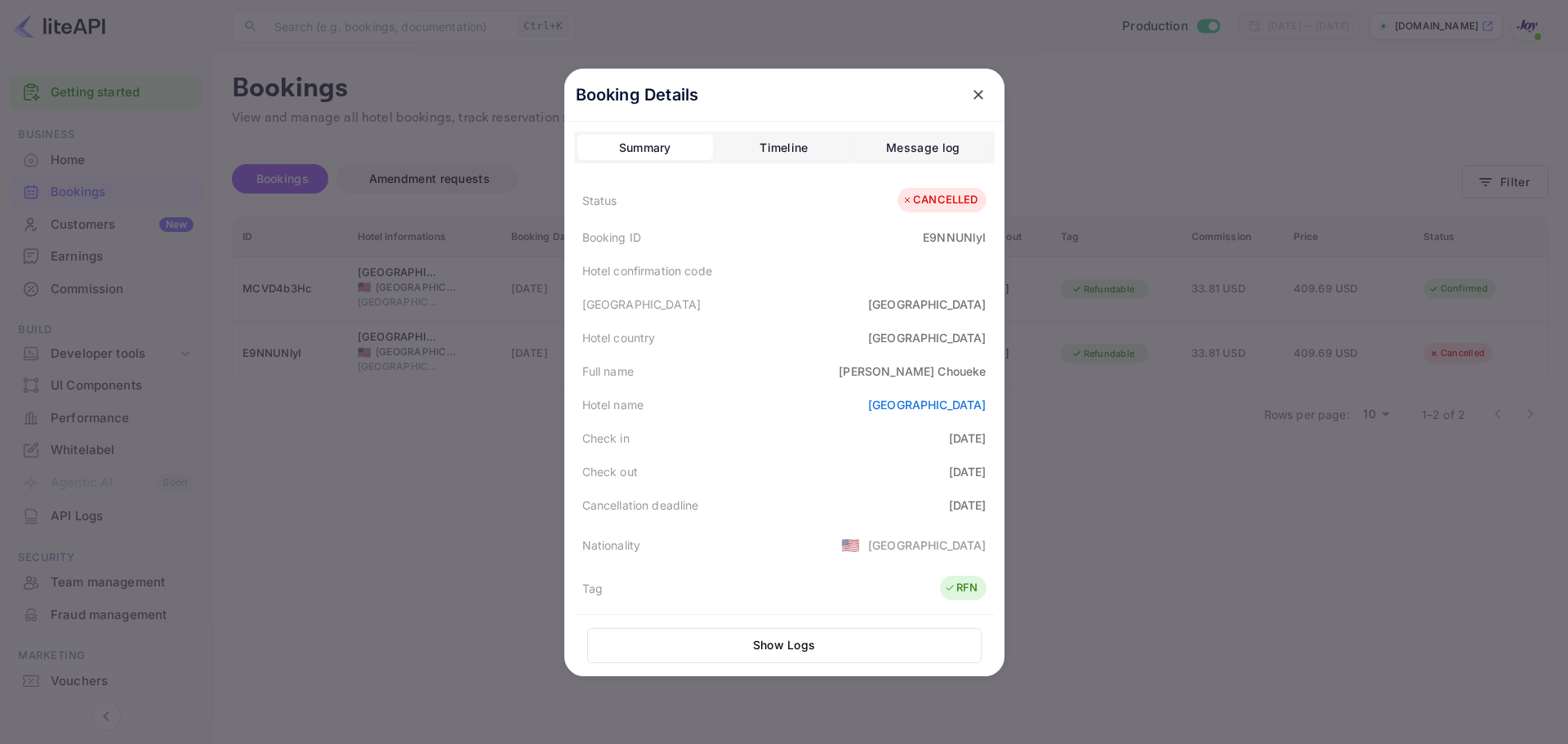
click at [791, 144] on div "Timeline" at bounding box center [784, 148] width 48 height 19
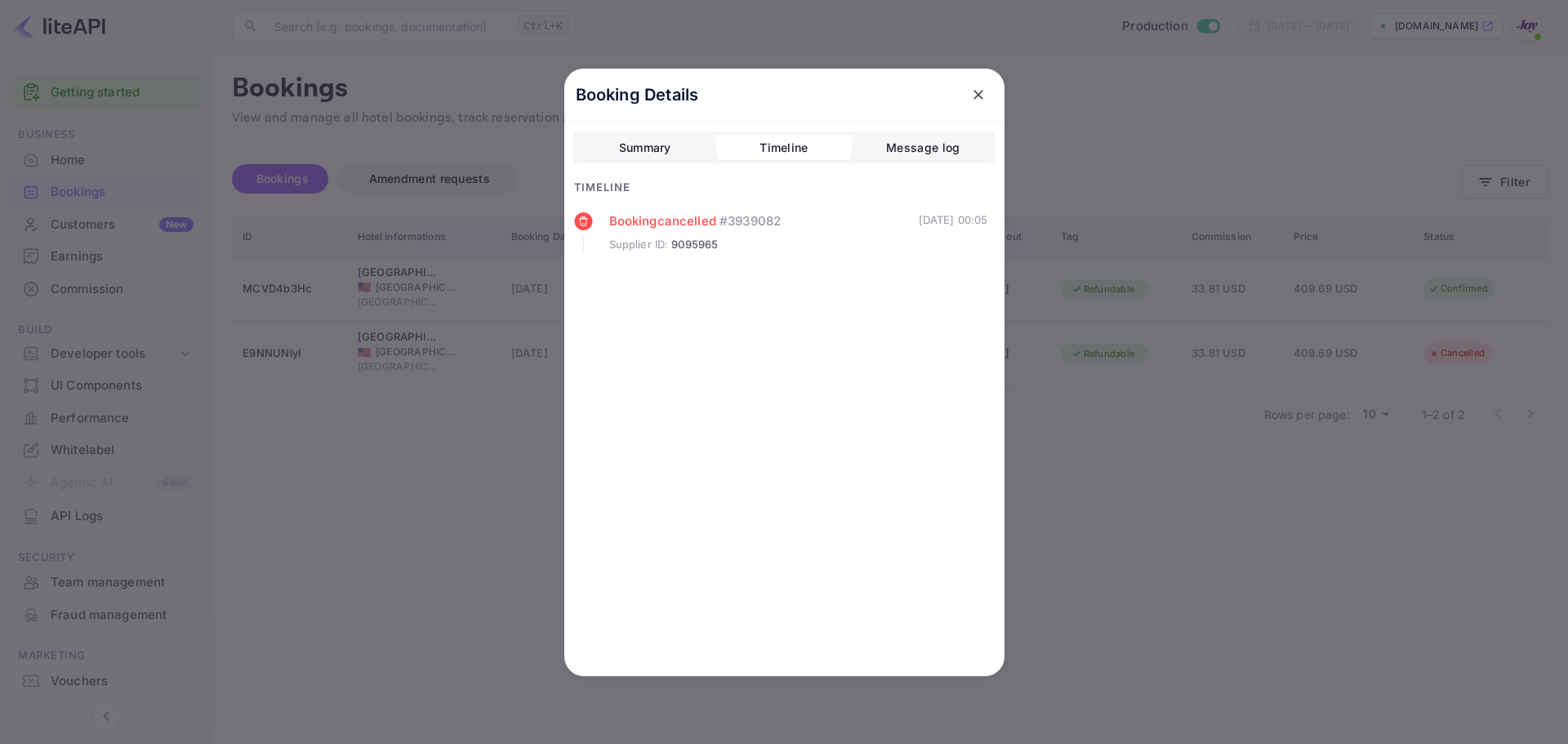
click at [919, 147] on div "Message log" at bounding box center [923, 148] width 73 height 19
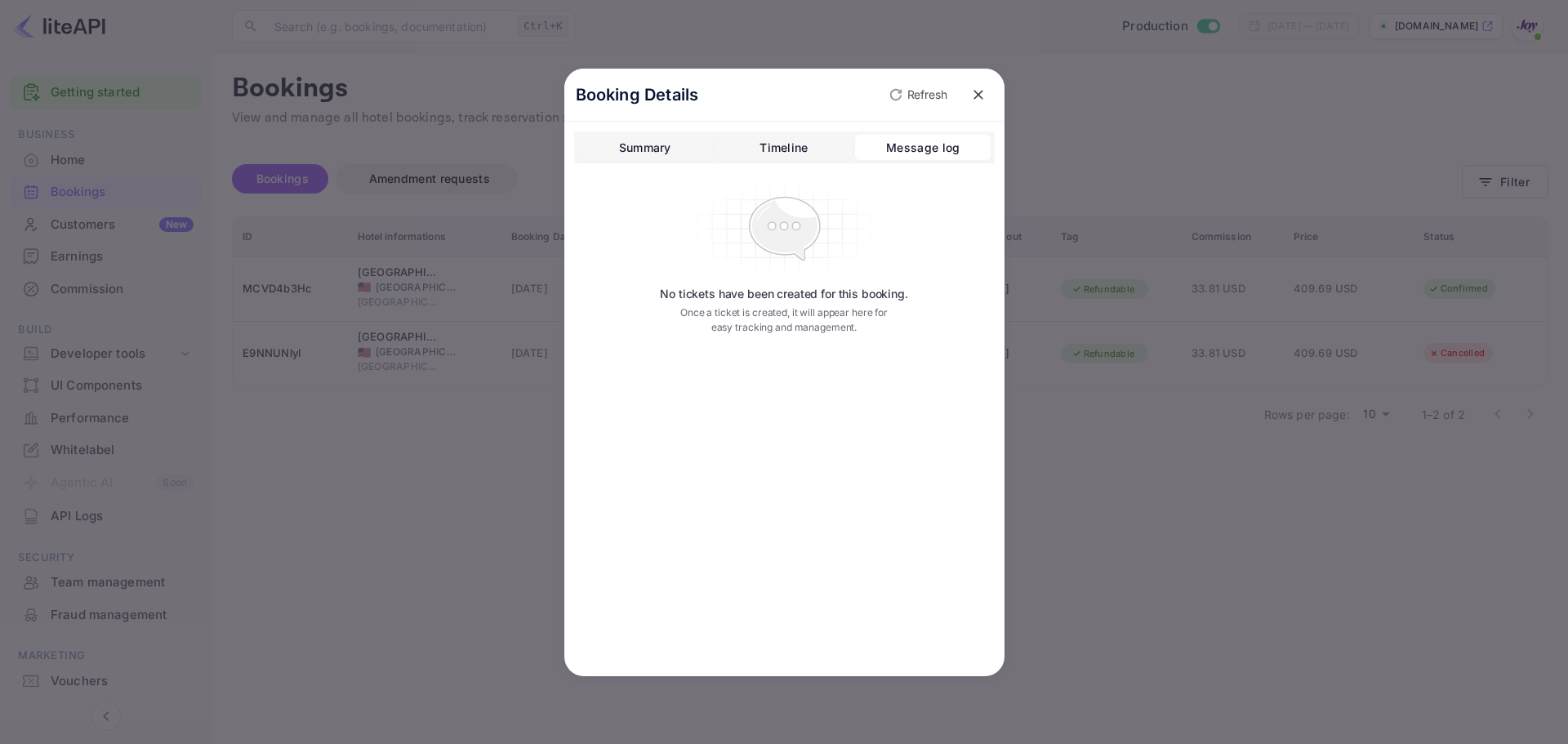
click at [792, 146] on div "Timeline" at bounding box center [784, 148] width 48 height 19
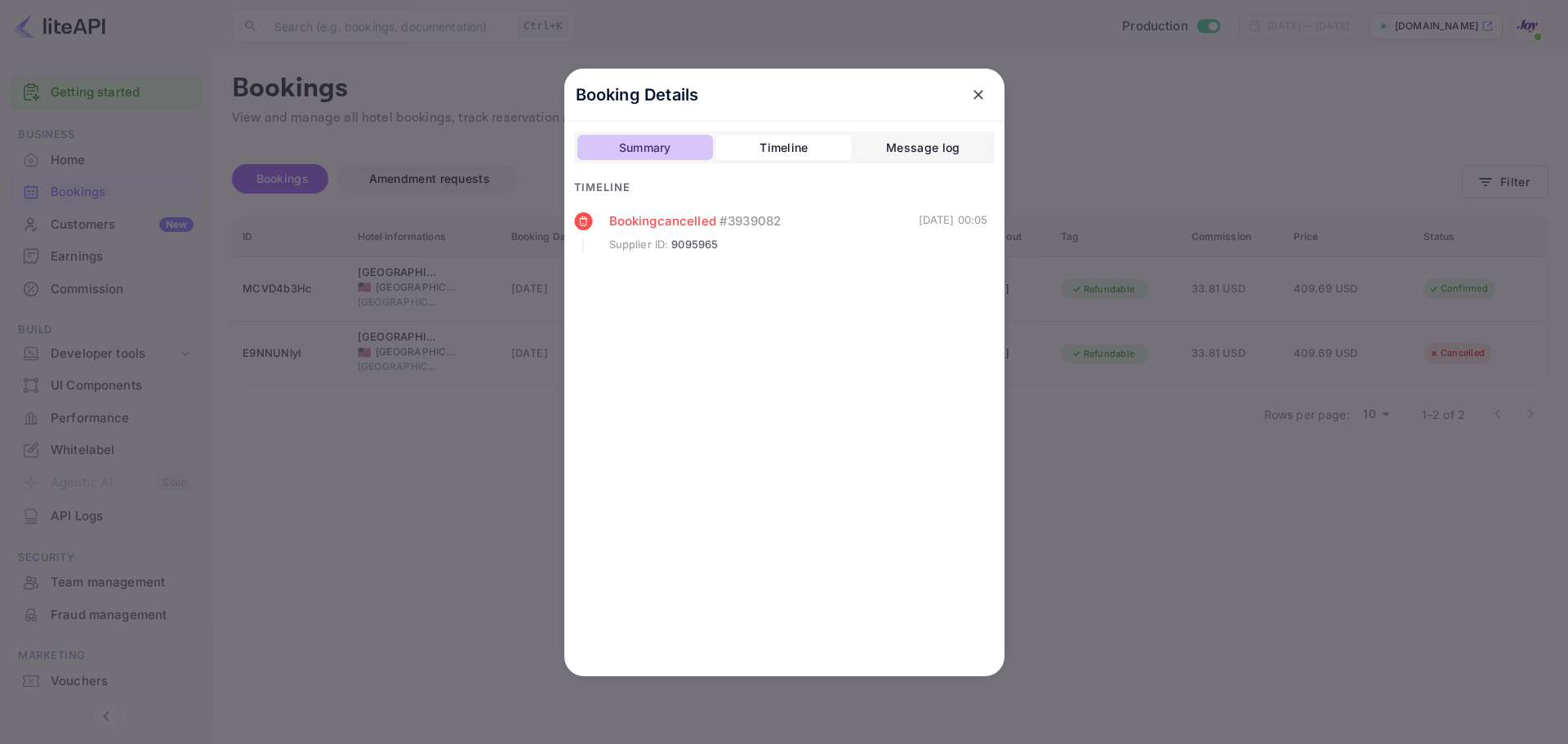
click at [652, 145] on div "Summary" at bounding box center [645, 148] width 52 height 19
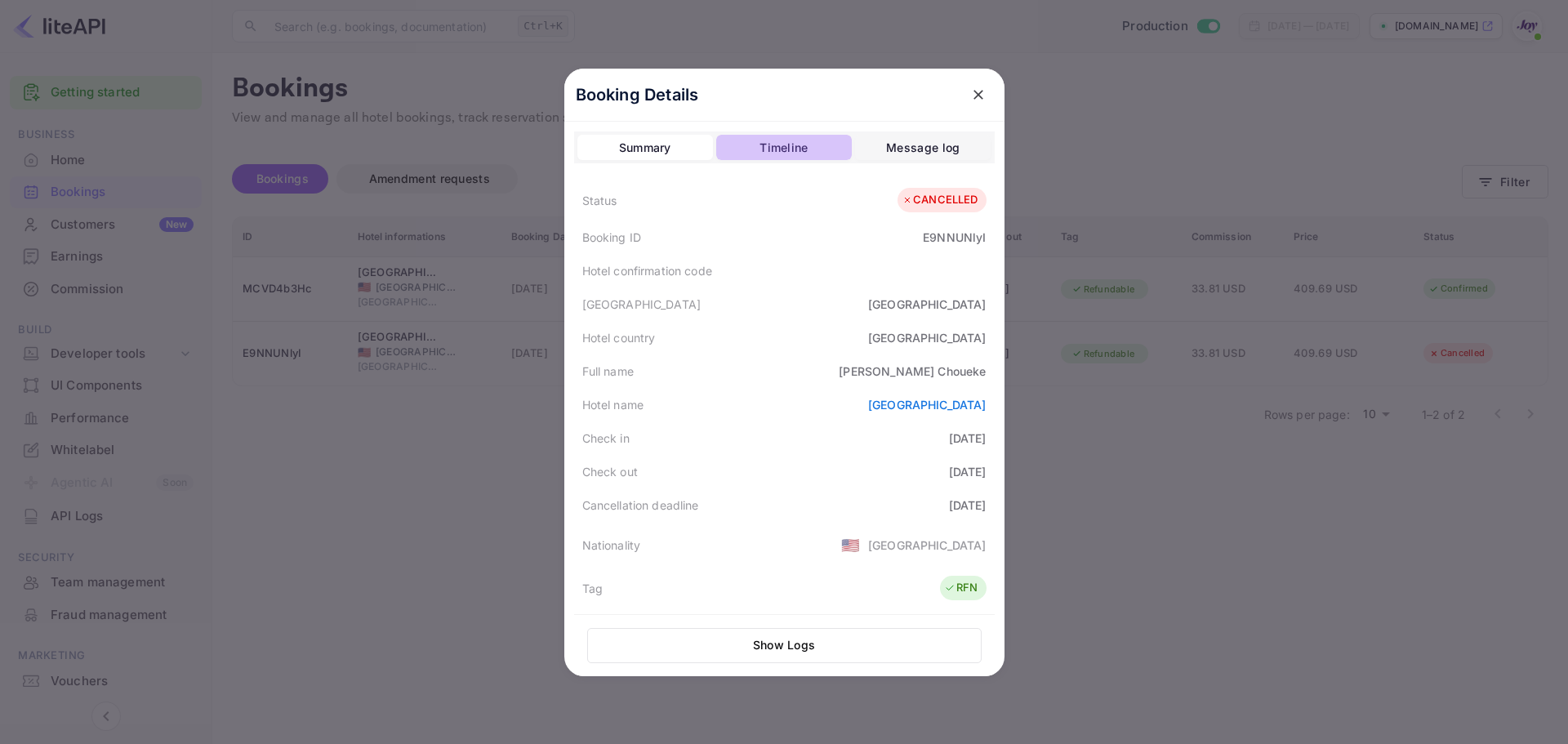
click at [791, 143] on div "Timeline" at bounding box center [784, 148] width 48 height 19
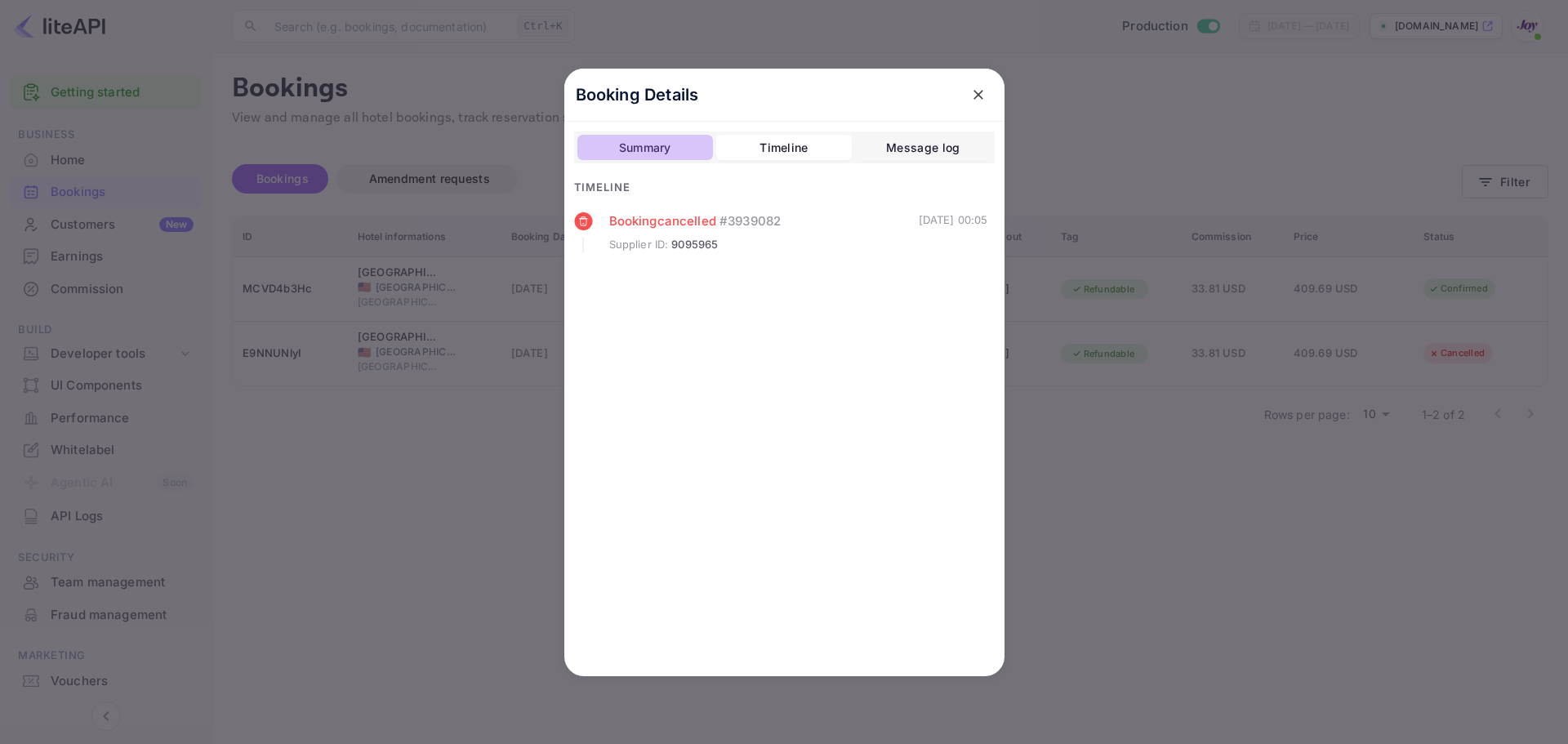
drag, startPoint x: 687, startPoint y: 150, endPoint x: 687, endPoint y: 160, distance: 10.0
click at [687, 149] on button "Summary" at bounding box center [645, 148] width 136 height 26
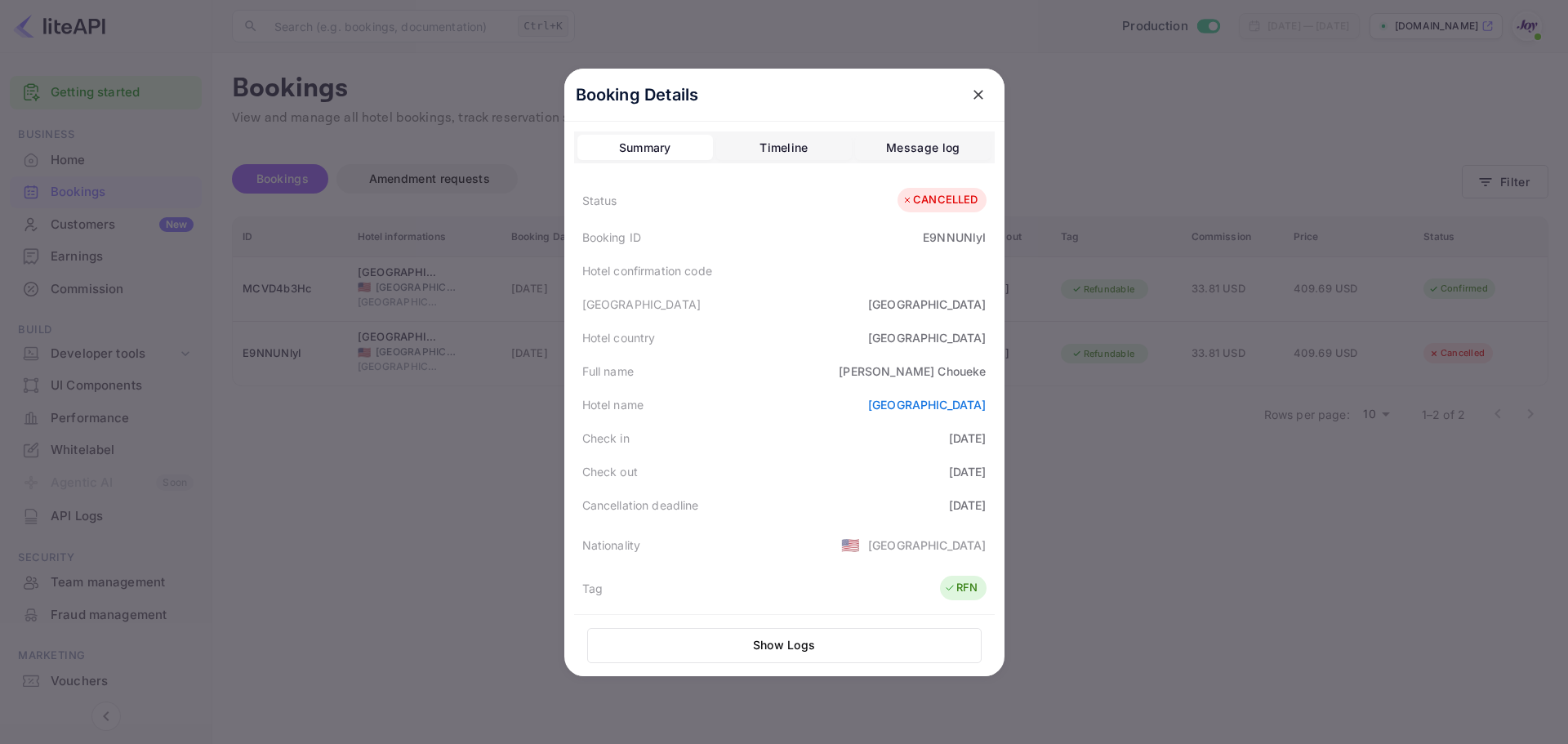
click at [463, 478] on div at bounding box center [784, 372] width 1568 height 744
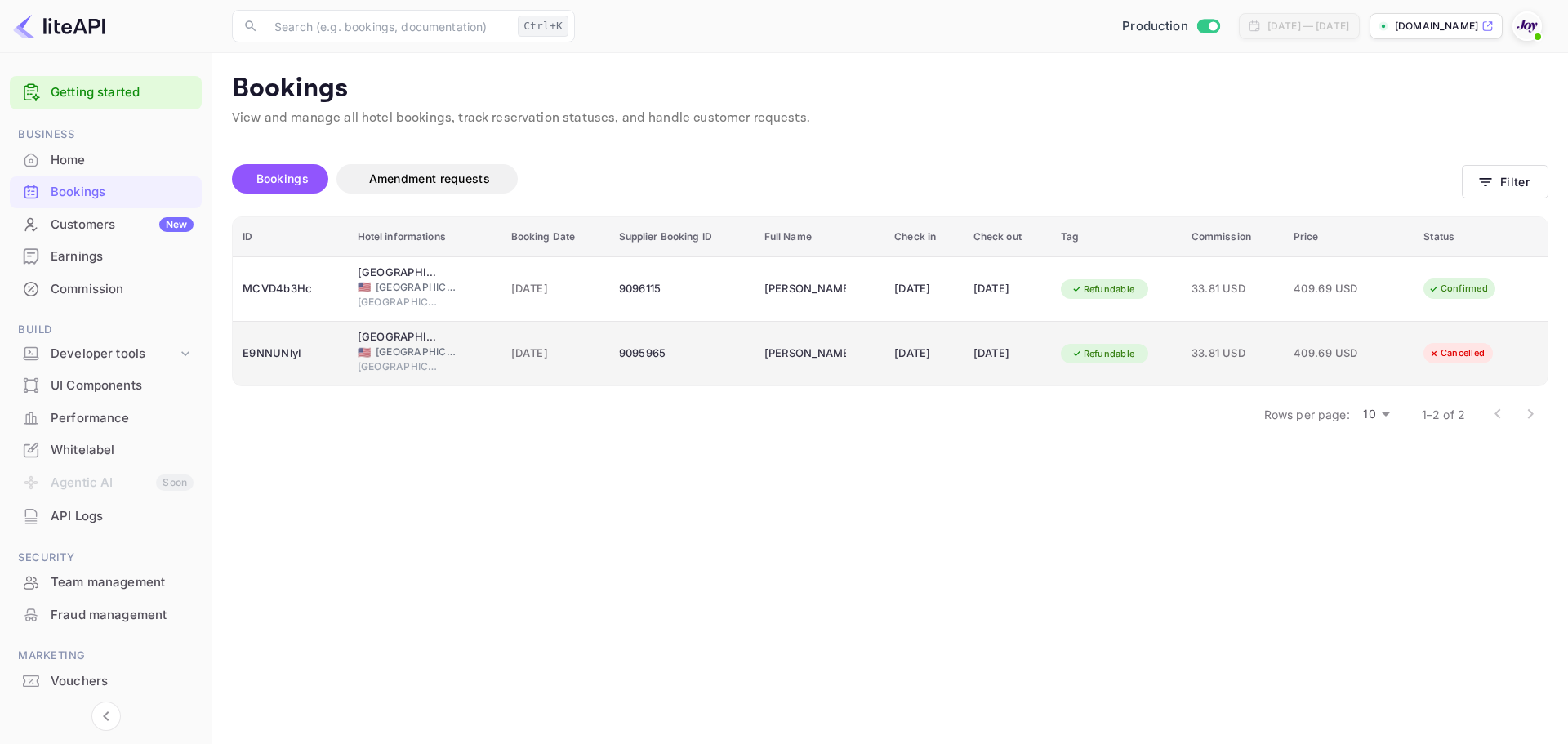
click at [1051, 372] on td "27 Sep 2025" at bounding box center [1007, 354] width 87 height 65
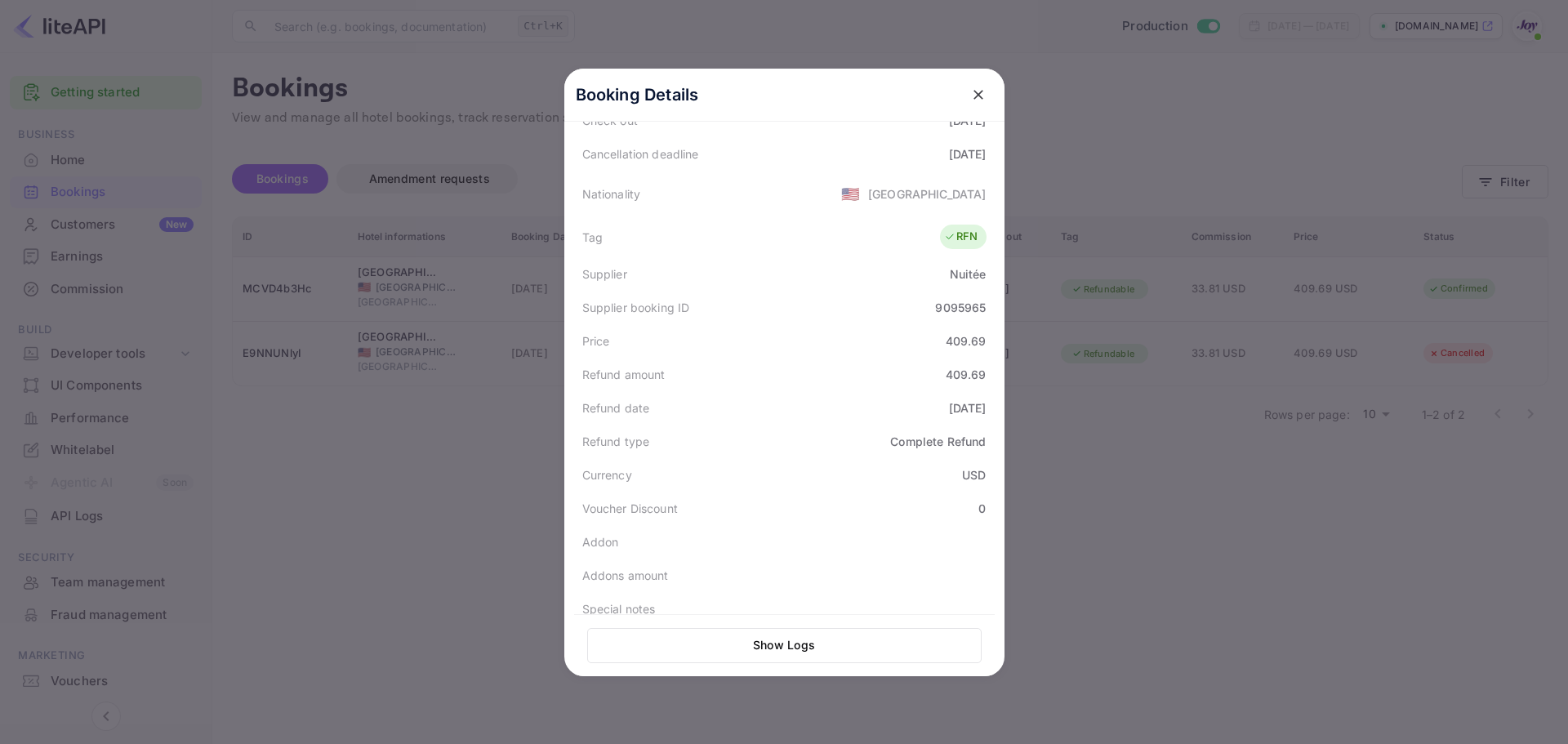
scroll to position [369, 0]
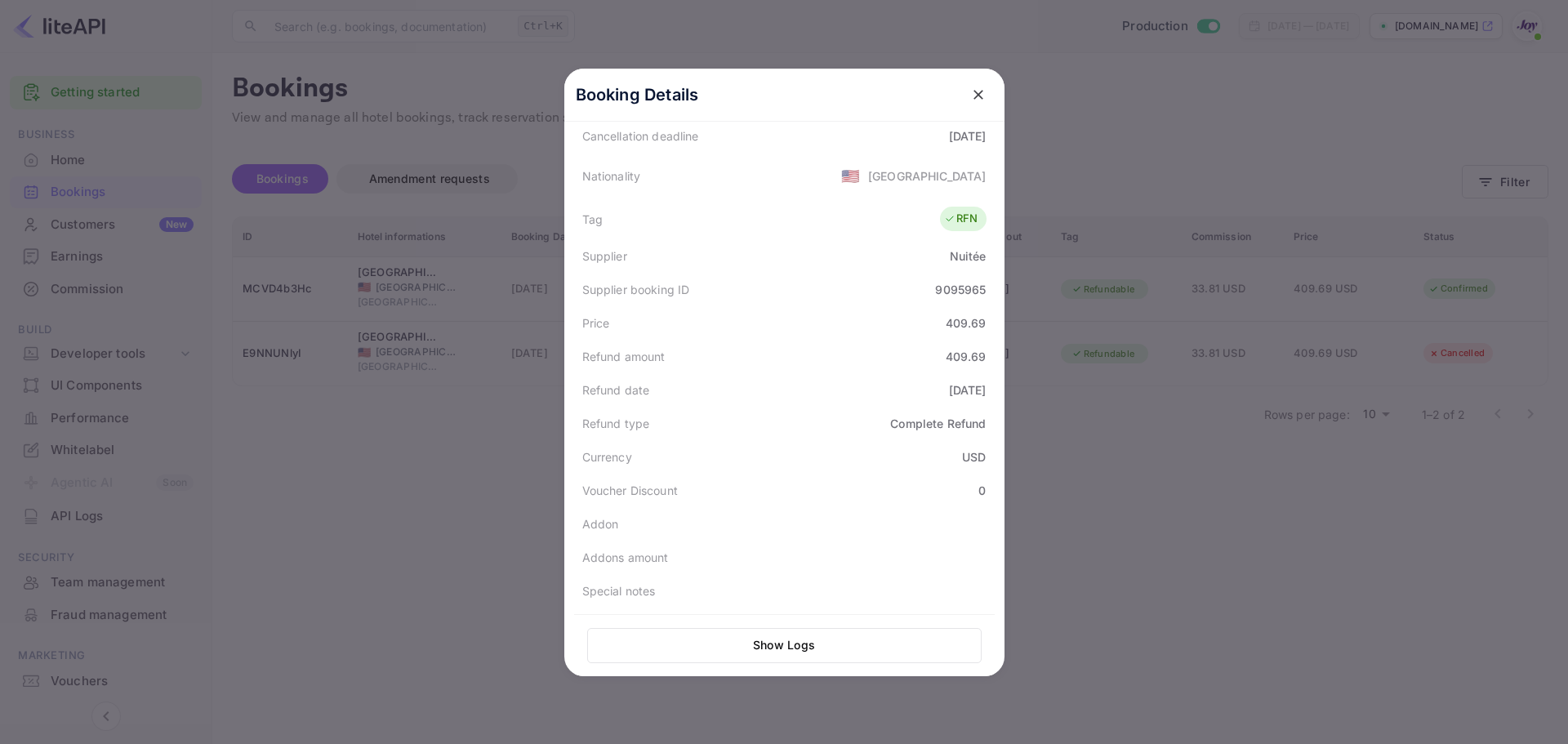
click at [448, 467] on div at bounding box center [784, 372] width 1568 height 744
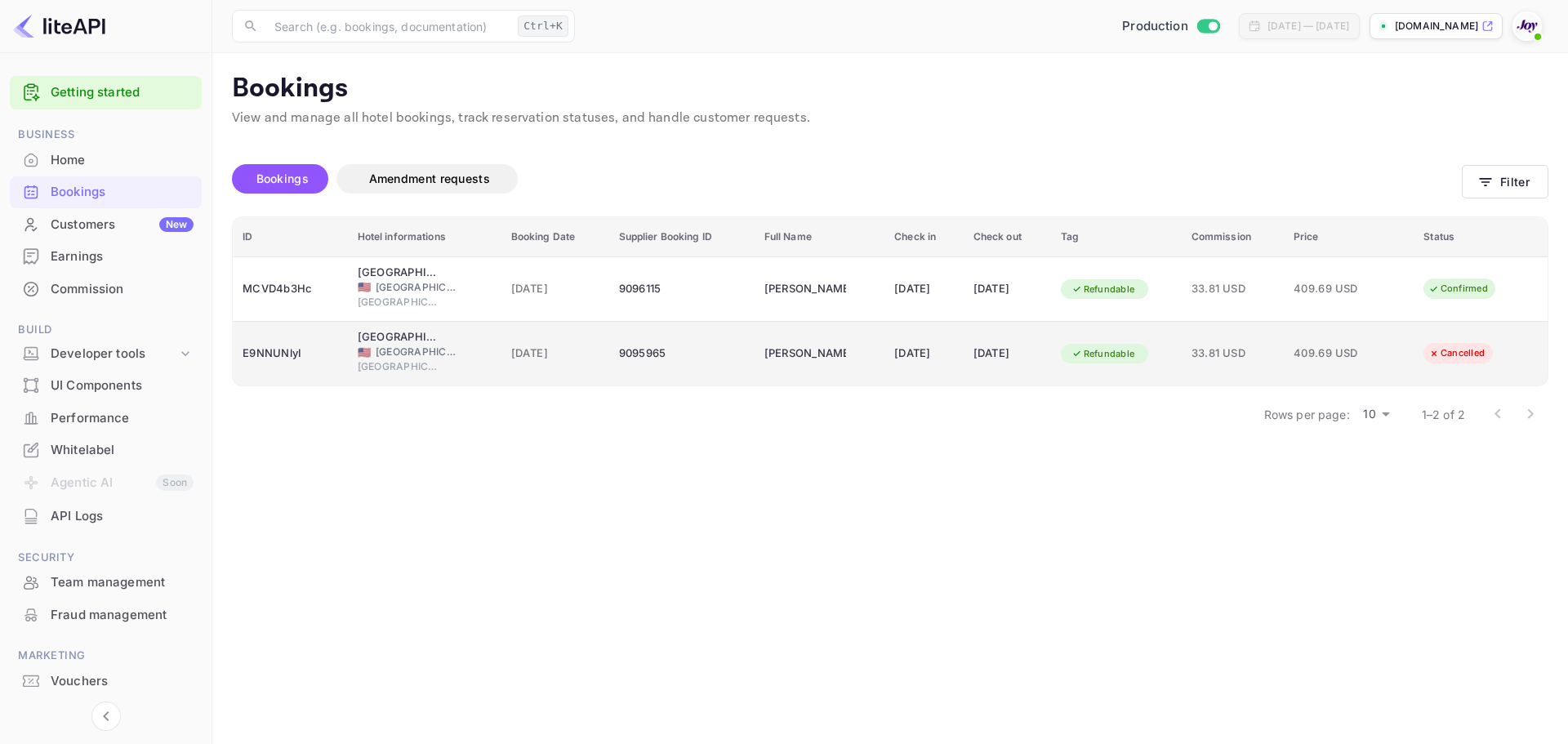
click at [445, 375] on div "Knoxville" at bounding box center [424, 368] width 134 height 18
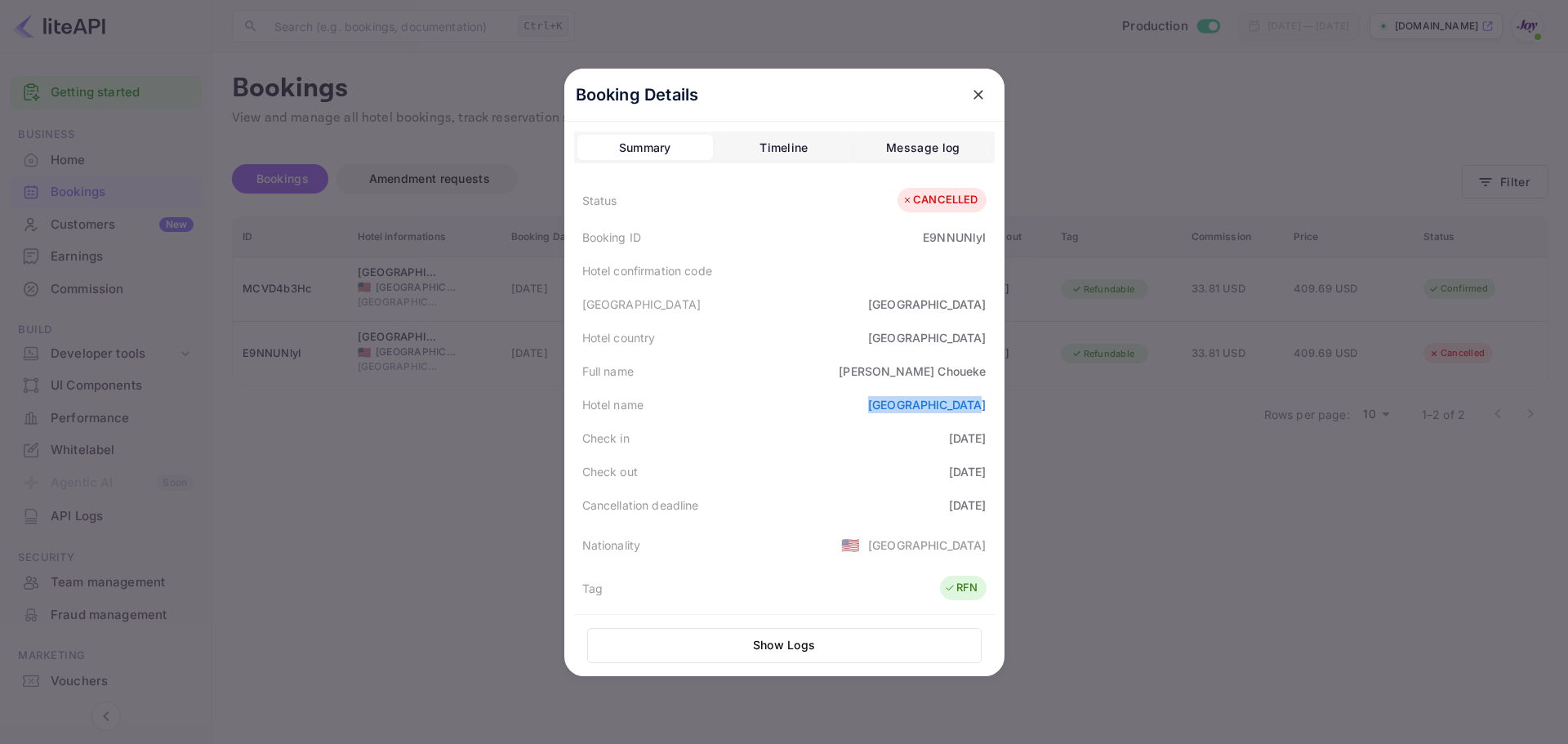
copy link "Hilton Knoxville"
drag, startPoint x: 889, startPoint y: 408, endPoint x: 738, endPoint y: 373, distance: 155.0
click at [744, 373] on div "Status CANCELLED Booking ID E9NNUNlyI Hotel confirmation code Hotel city Knoxvi…" at bounding box center [784, 577] width 421 height 796
click at [371, 428] on div at bounding box center [784, 372] width 1568 height 744
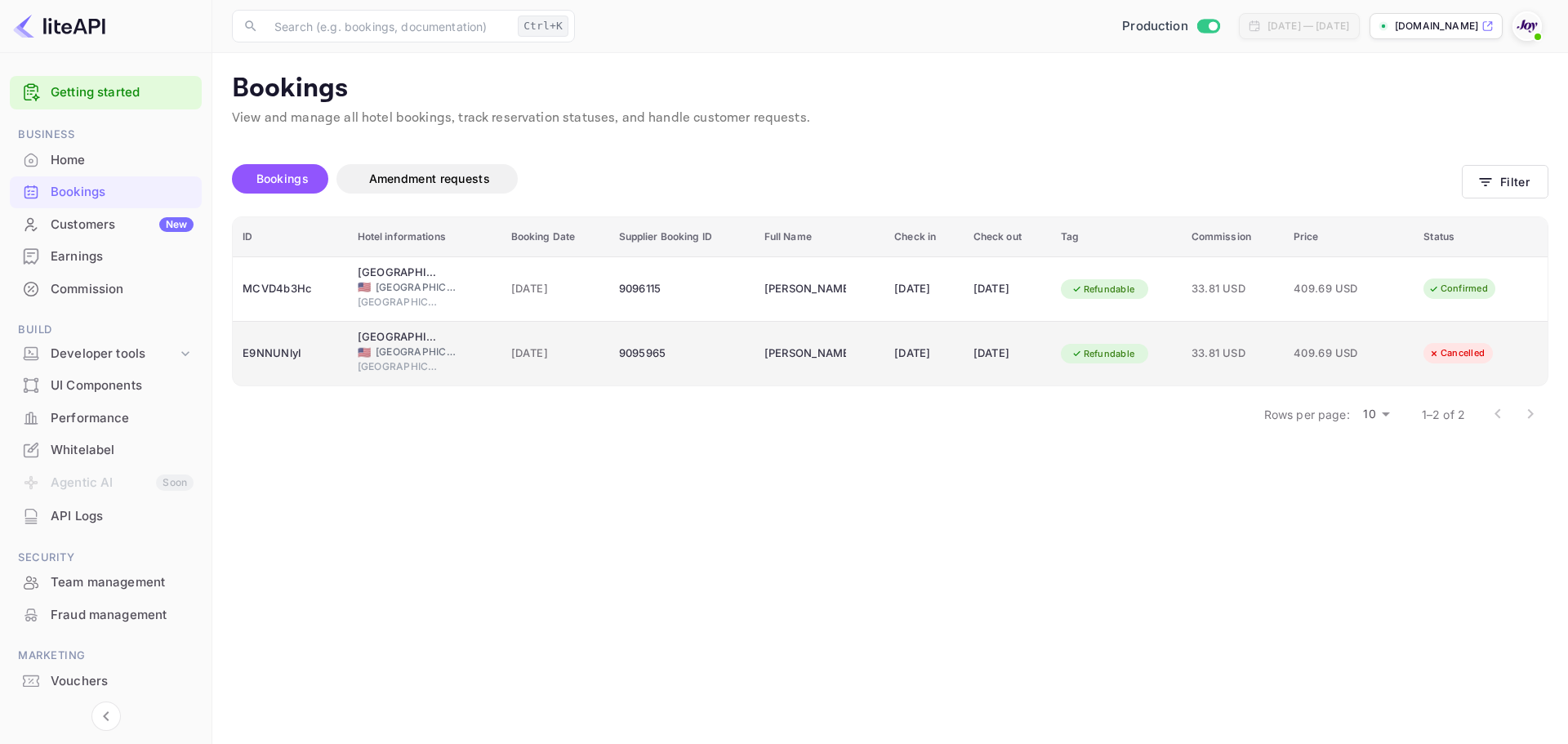
click at [1182, 370] on td "Refundable" at bounding box center [1116, 354] width 130 height 65
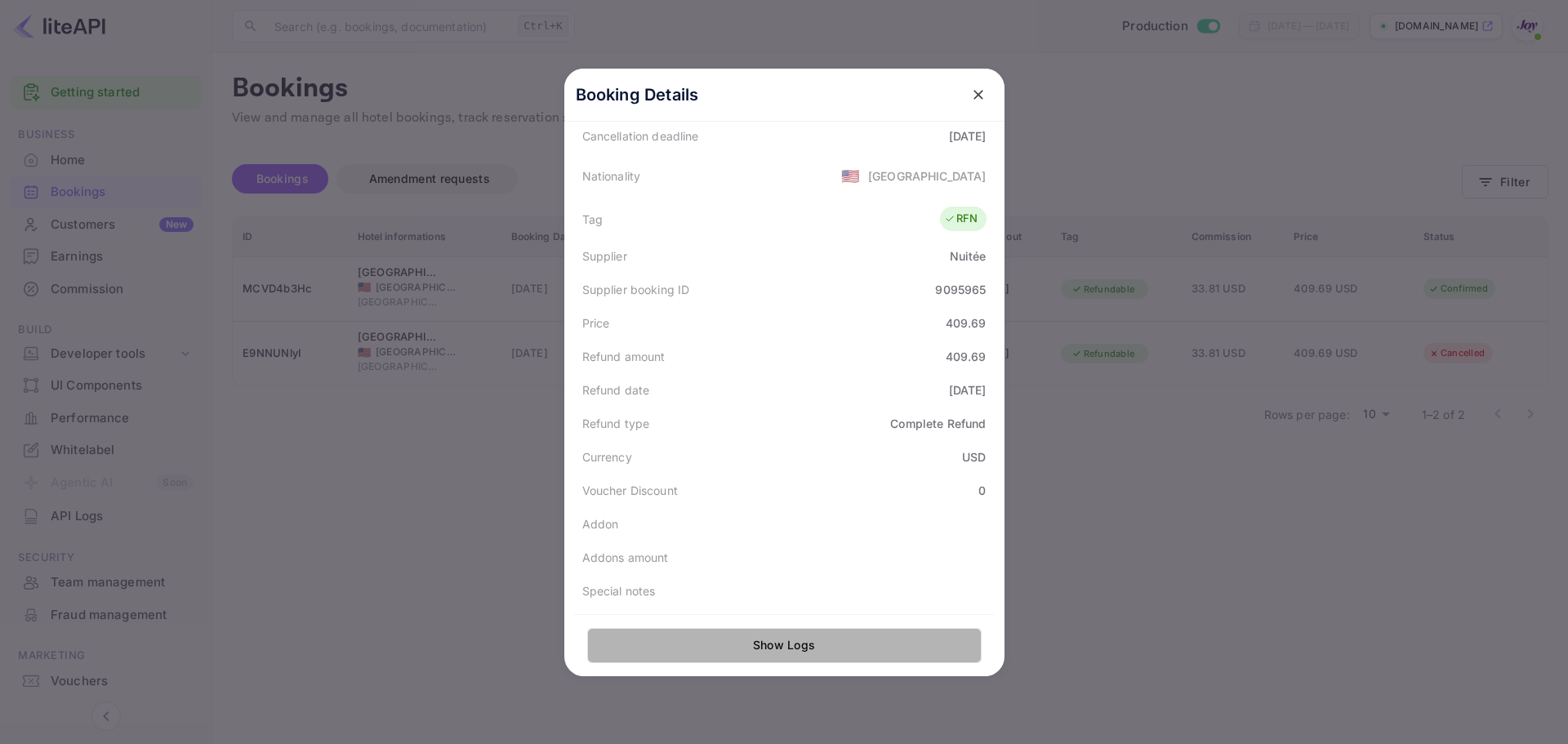
click at [812, 651] on button "Show Logs" at bounding box center [784, 645] width 394 height 35
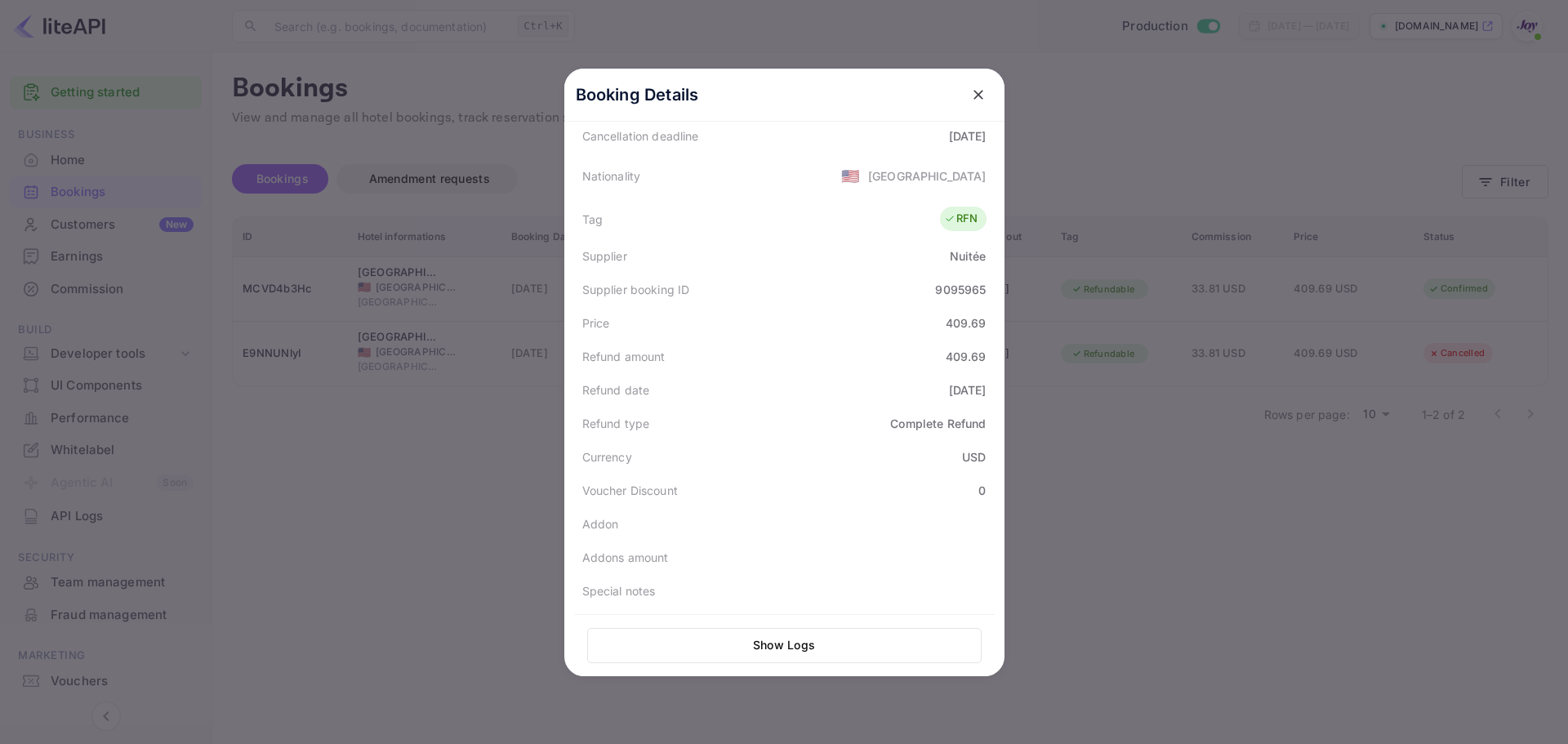
scroll to position [0, 0]
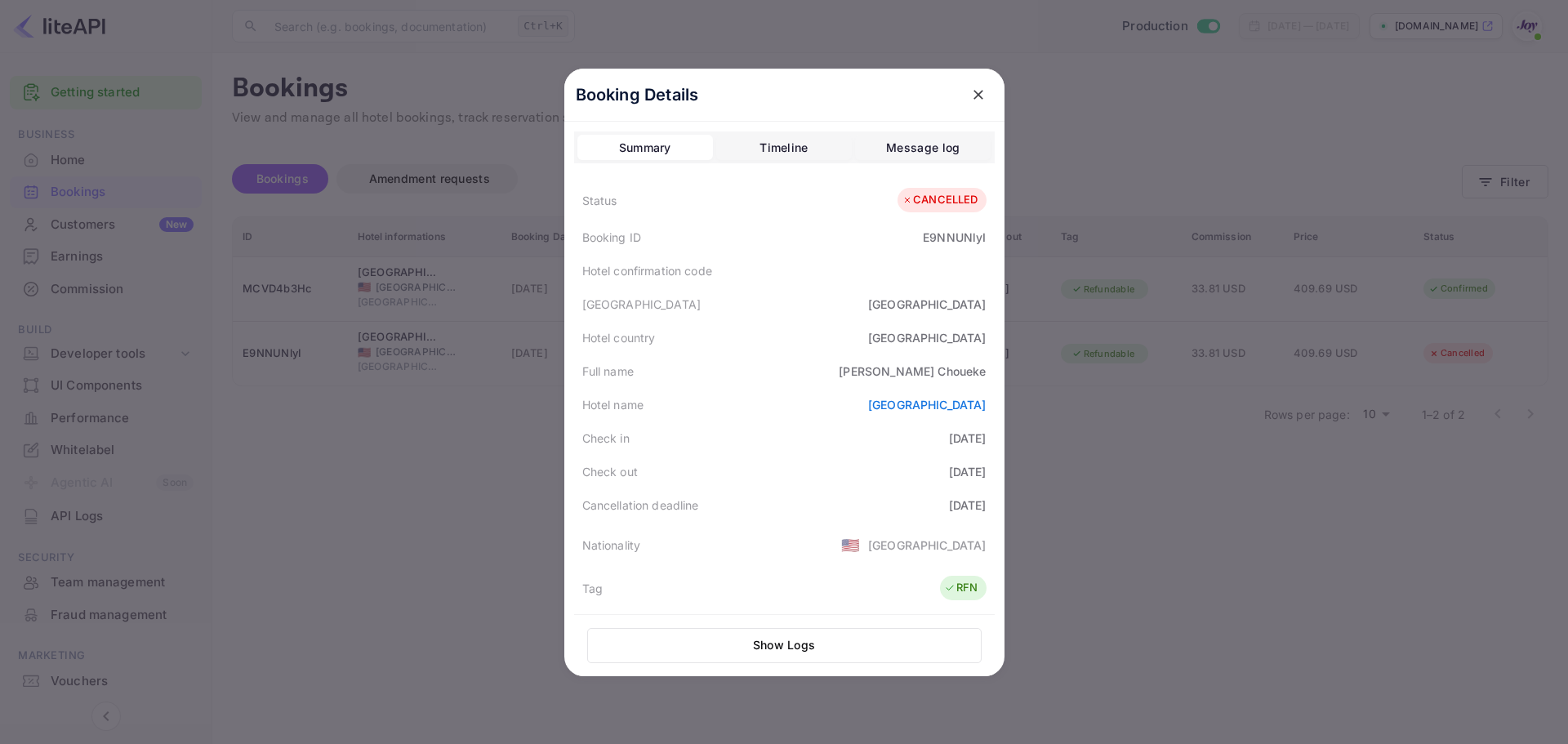
click at [973, 95] on icon "close" at bounding box center [978, 94] width 10 height 10
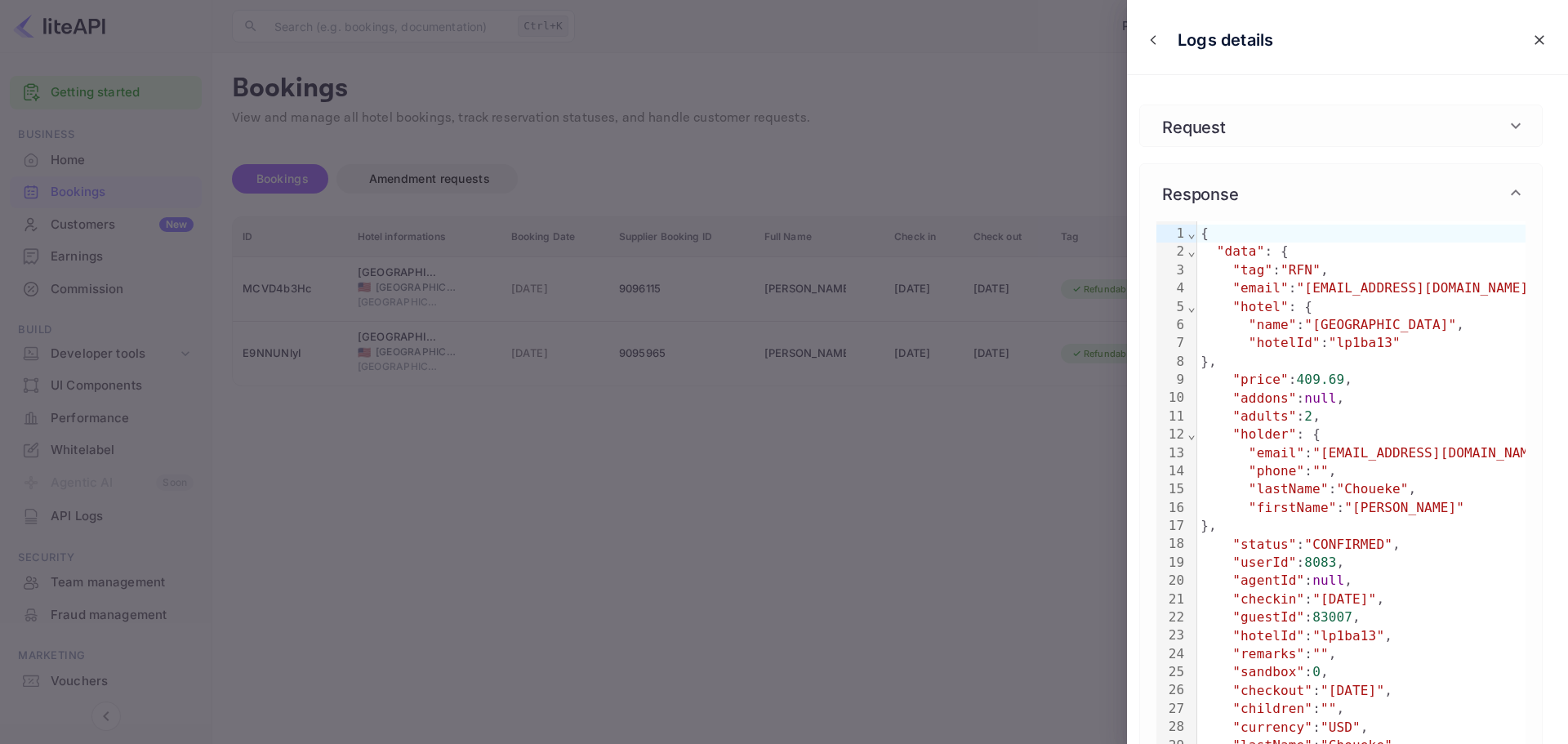
click at [1531, 39] on icon "close" at bounding box center [1539, 39] width 17 height 17
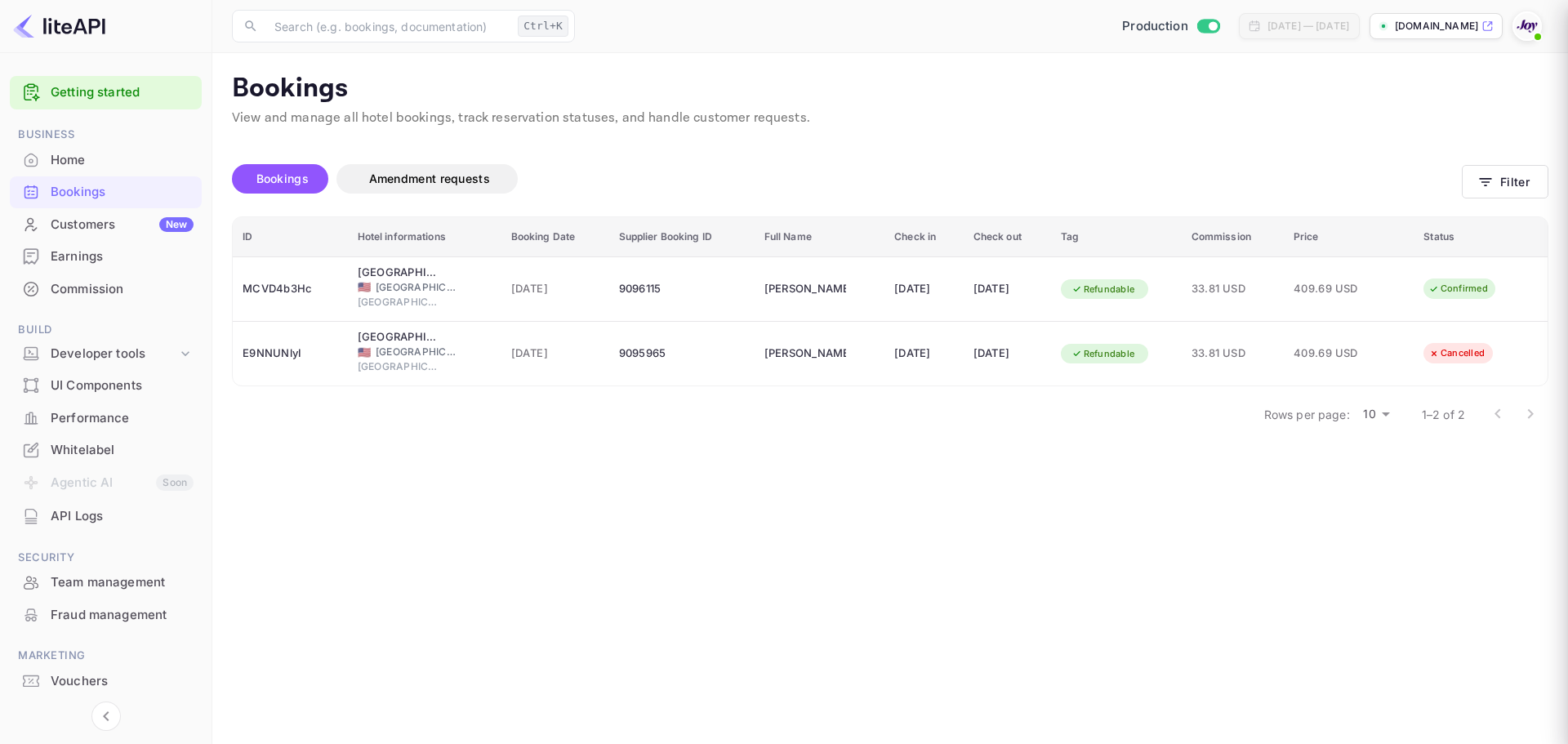
click at [724, 511] on main "Bookings View and manage all hotel bookings, track reservation statuses, and ha…" at bounding box center [890, 399] width 1356 height 691
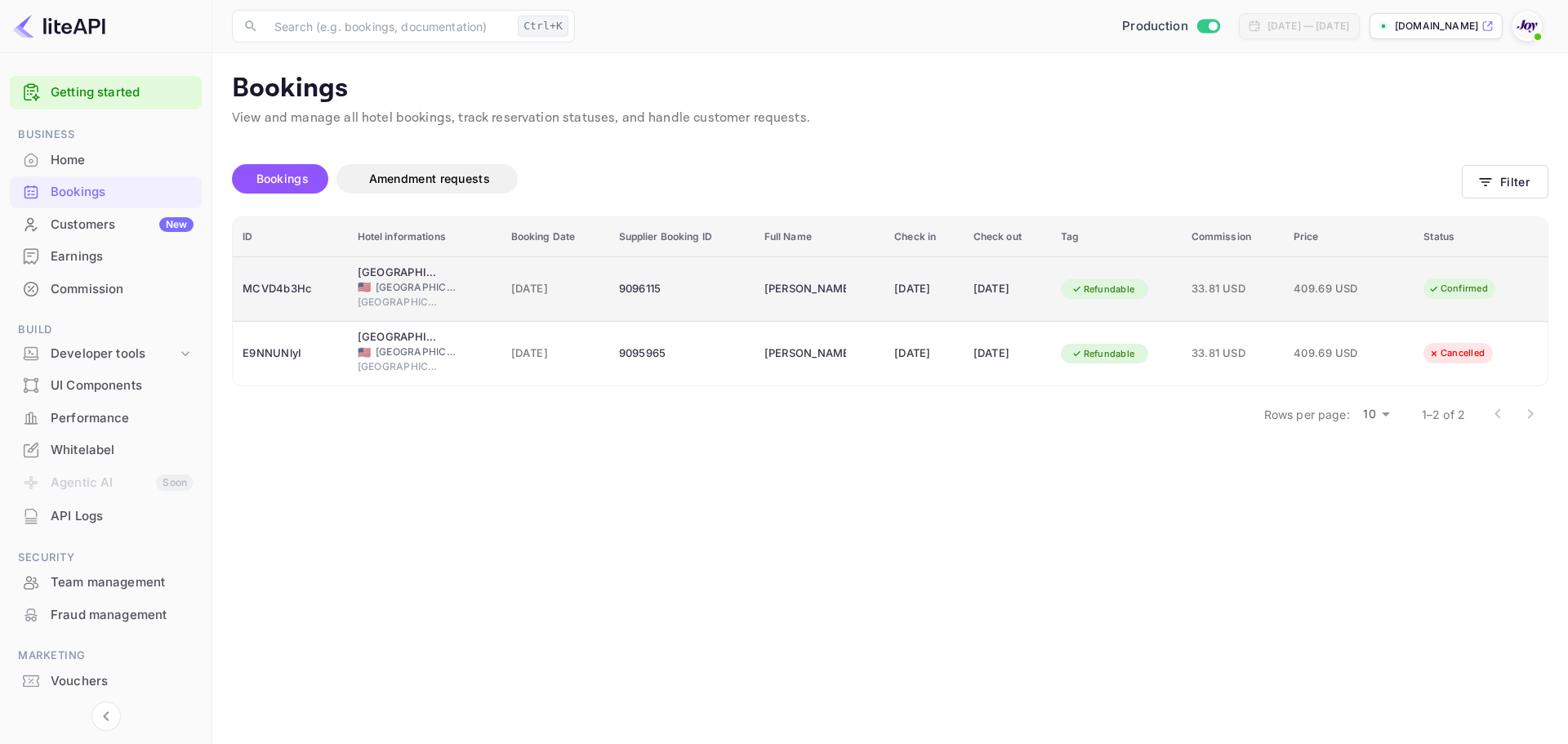
click at [708, 284] on div "9096115" at bounding box center [682, 289] width 126 height 26
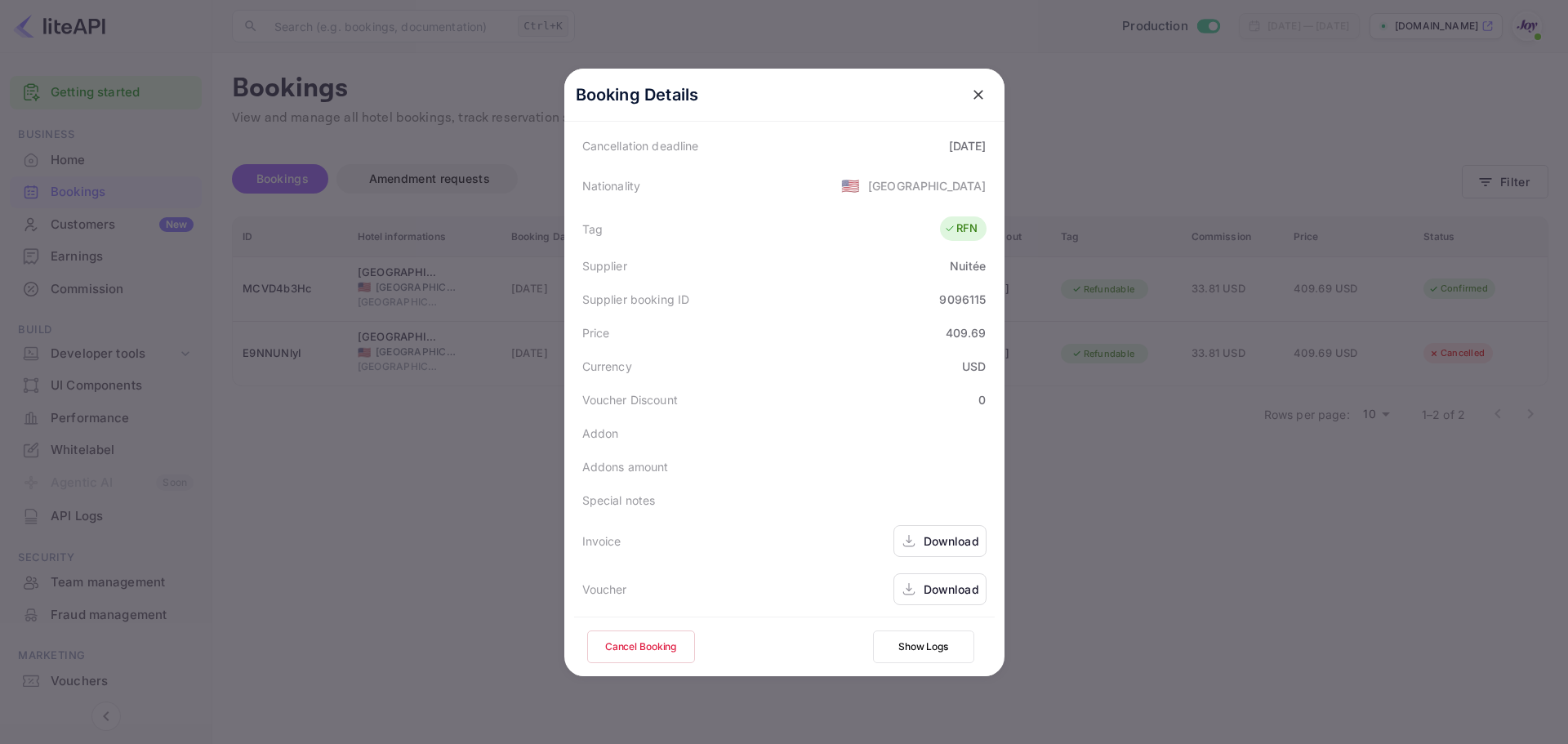
scroll to position [363, 0]
click at [916, 539] on div "Download" at bounding box center [940, 538] width 93 height 31
click at [935, 592] on div "Download" at bounding box center [940, 586] width 93 height 31
click at [406, 480] on div at bounding box center [784, 372] width 1568 height 744
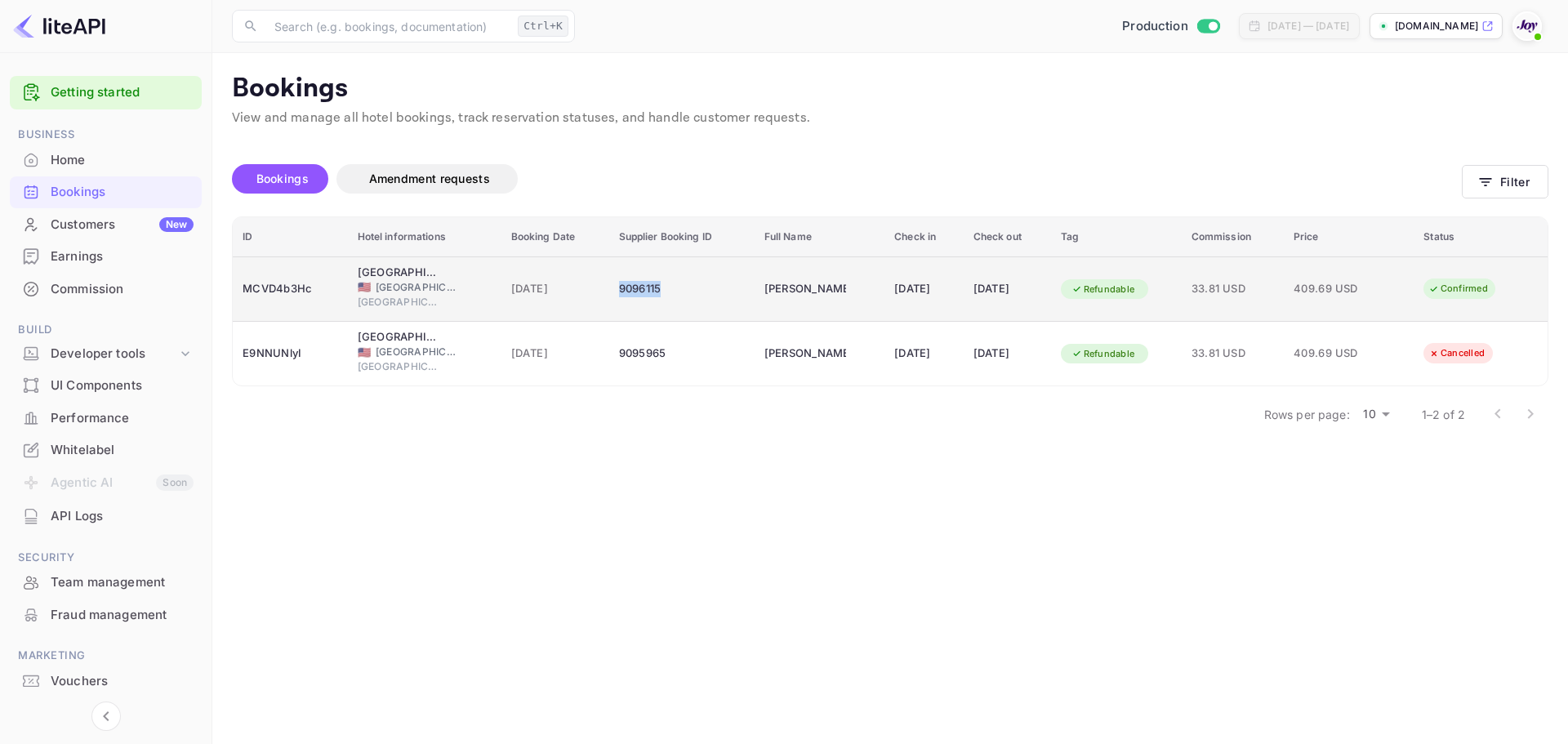
copy div "9096115"
drag, startPoint x: 652, startPoint y: 291, endPoint x: 605, endPoint y: 291, distance: 47.0
click at [619, 291] on div "9096115" at bounding box center [682, 289] width 126 height 26
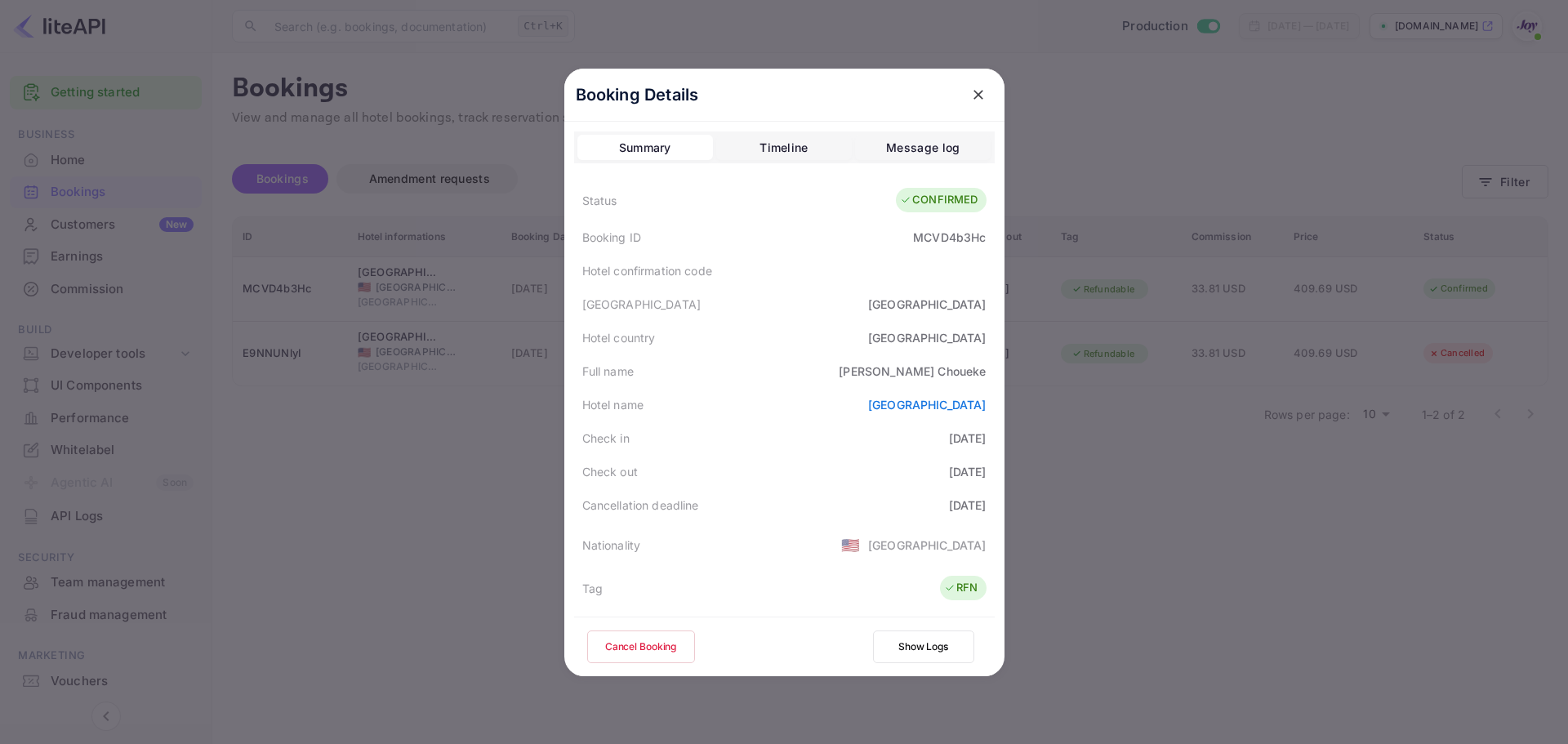
drag, startPoint x: 369, startPoint y: 437, endPoint x: 409, endPoint y: 411, distance: 47.7
click at [371, 435] on div at bounding box center [784, 372] width 1568 height 744
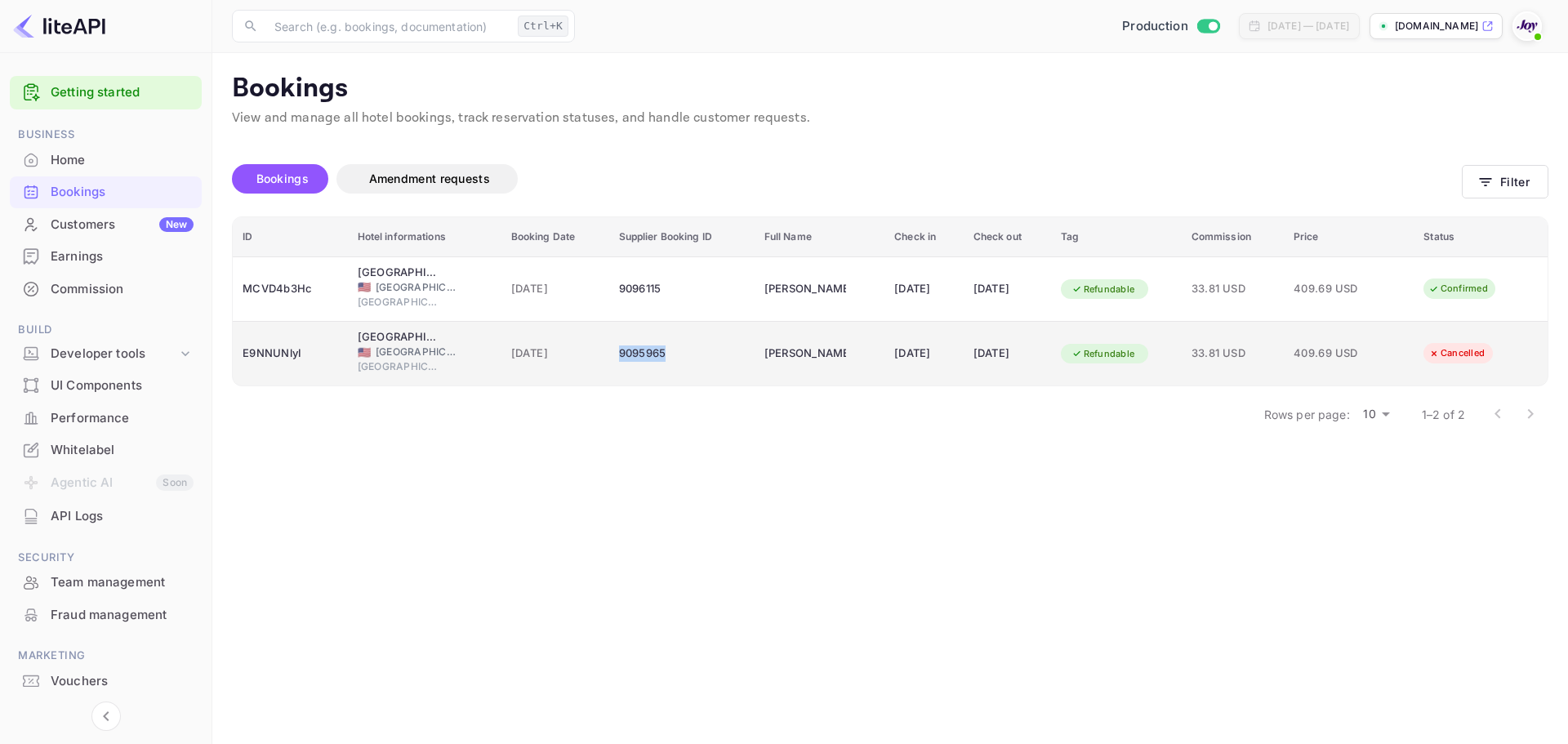
copy div "9095965"
drag, startPoint x: 652, startPoint y: 353, endPoint x: 605, endPoint y: 357, distance: 47.2
click at [619, 357] on div "9095965" at bounding box center [682, 354] width 126 height 26
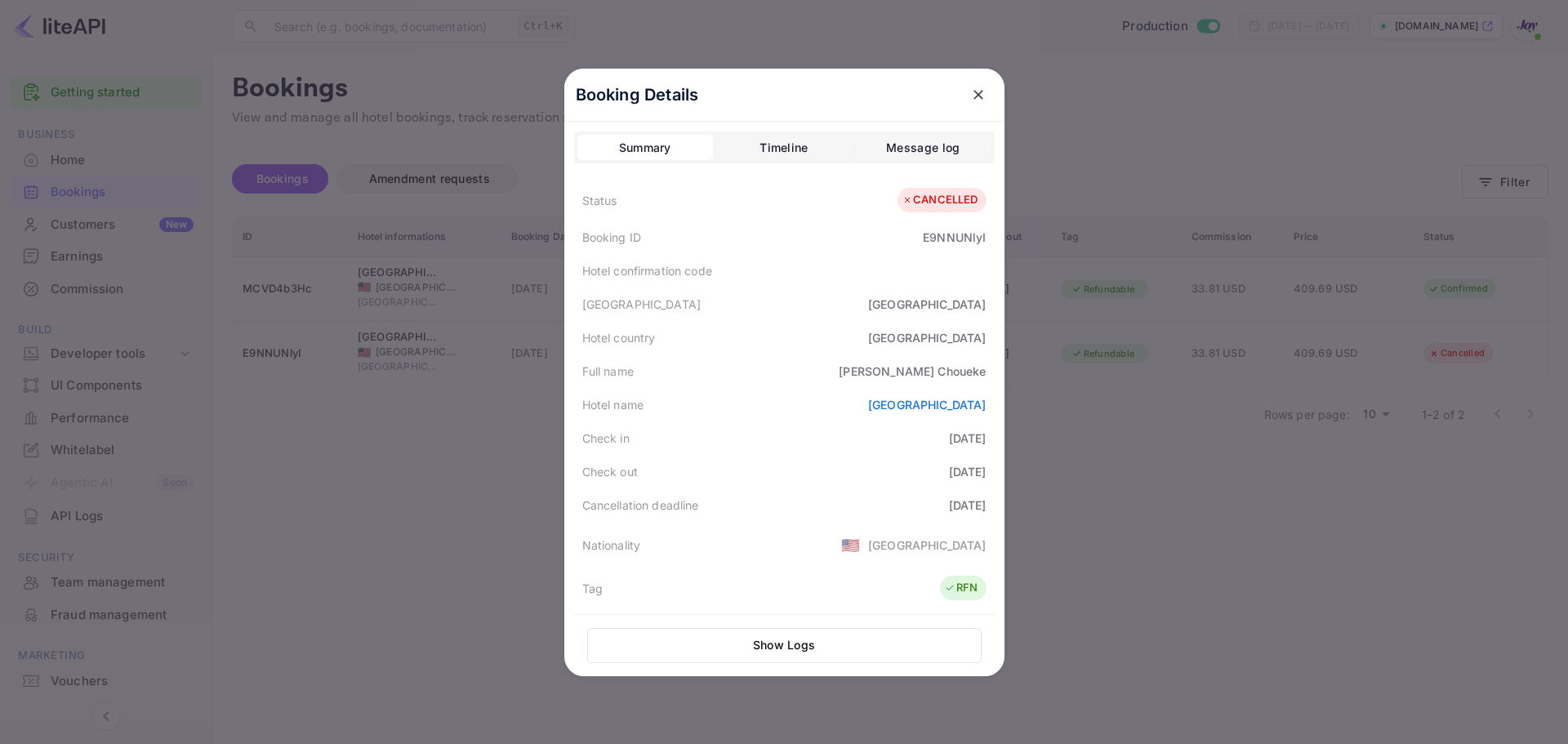
click at [427, 506] on div at bounding box center [784, 372] width 1568 height 744
